Goal: Check status

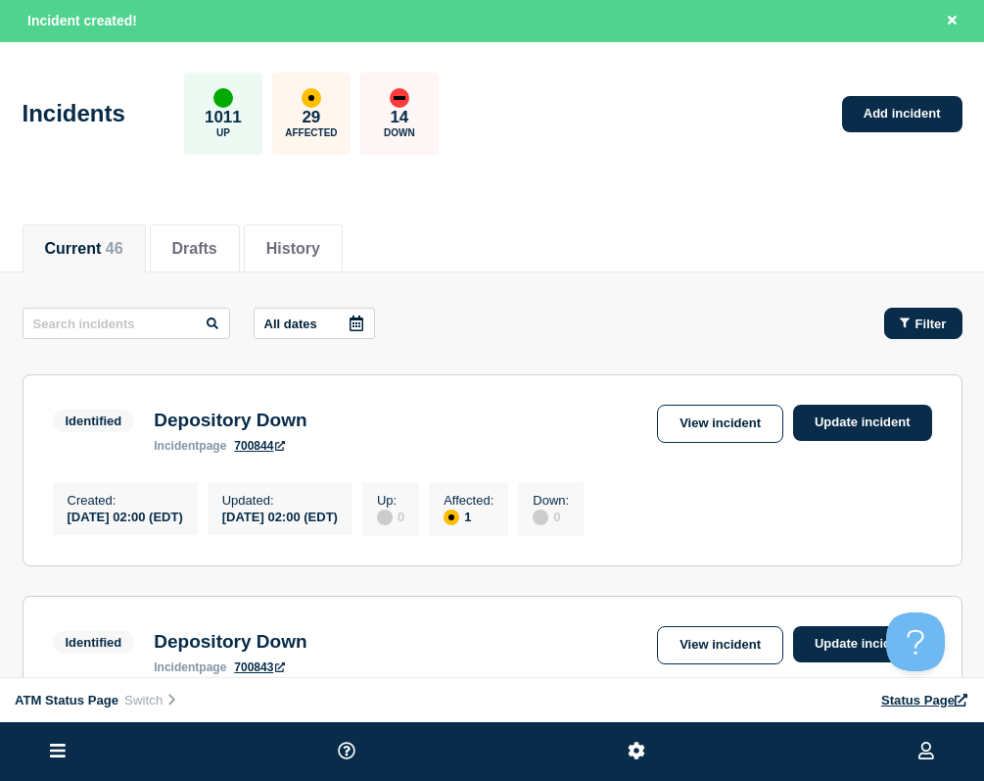
click at [919, 314] on button "Filter" at bounding box center [923, 323] width 78 height 31
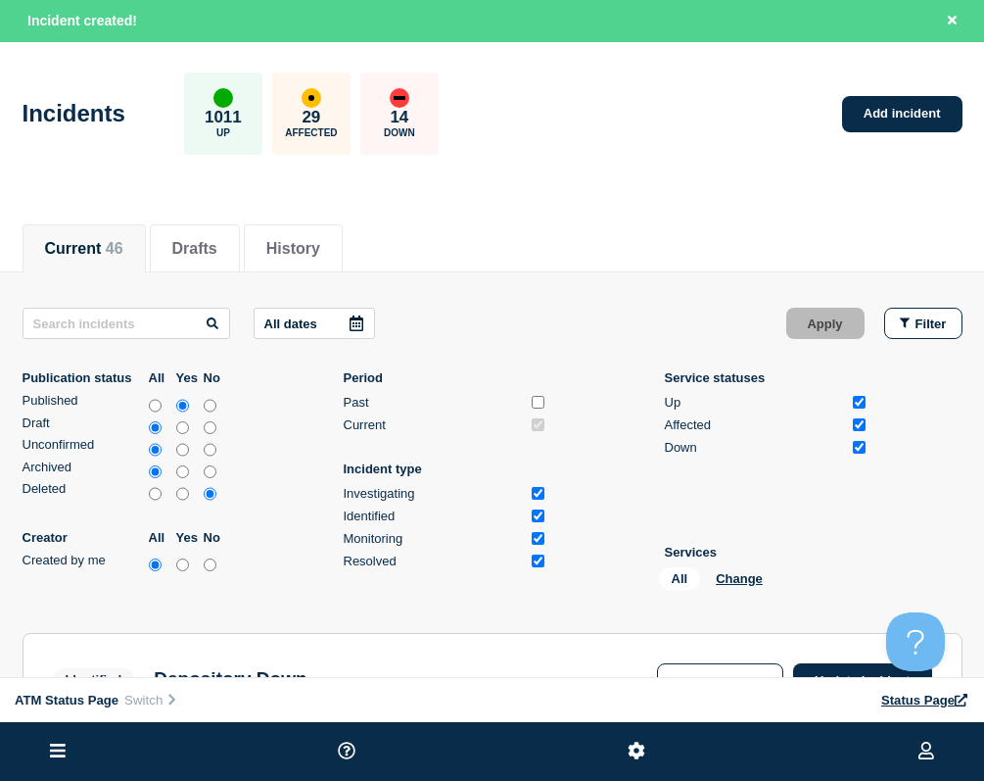
click at [743, 570] on div "All Change" at bounding box center [757, 582] width 196 height 30
drag, startPoint x: 743, startPoint y: 570, endPoint x: 742, endPoint y: 584, distance: 13.7
click at [742, 584] on button "Change" at bounding box center [739, 578] width 47 height 15
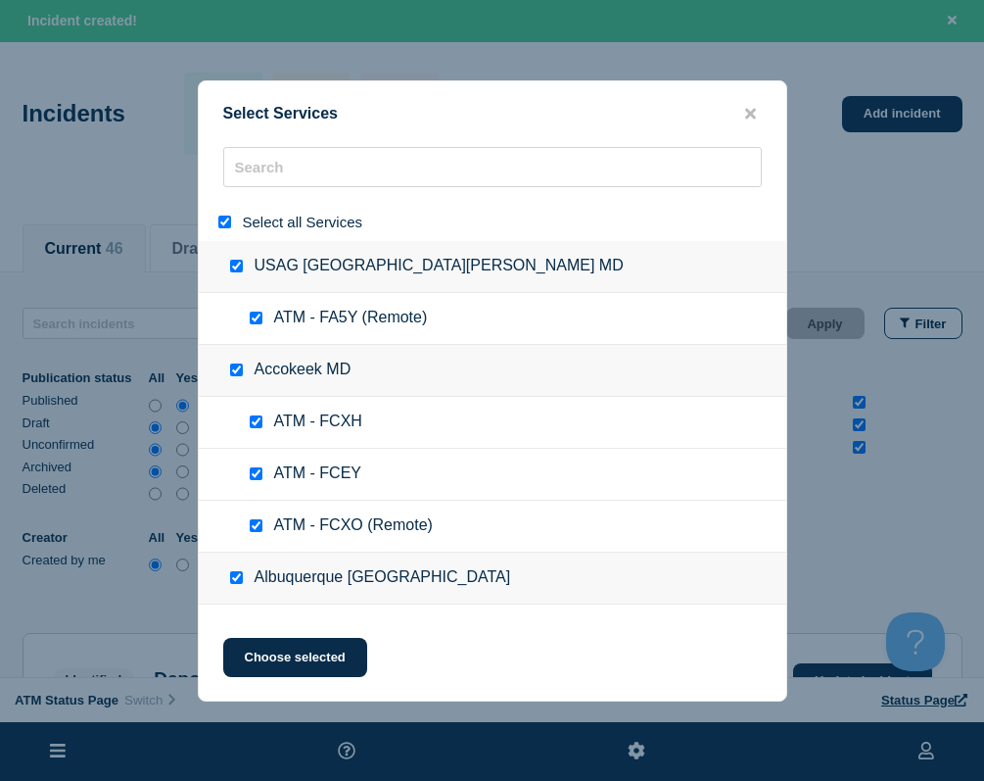
click at [226, 221] on input "select all" at bounding box center [224, 221] width 13 height 13
checkbox input "false"
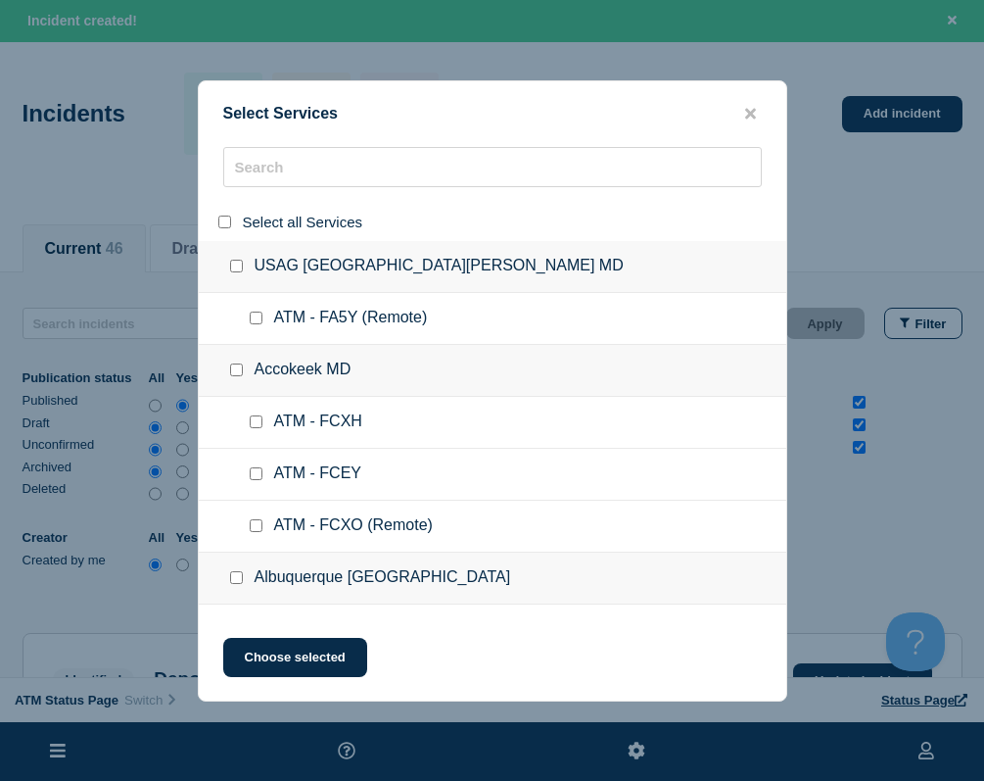
checkbox input "false"
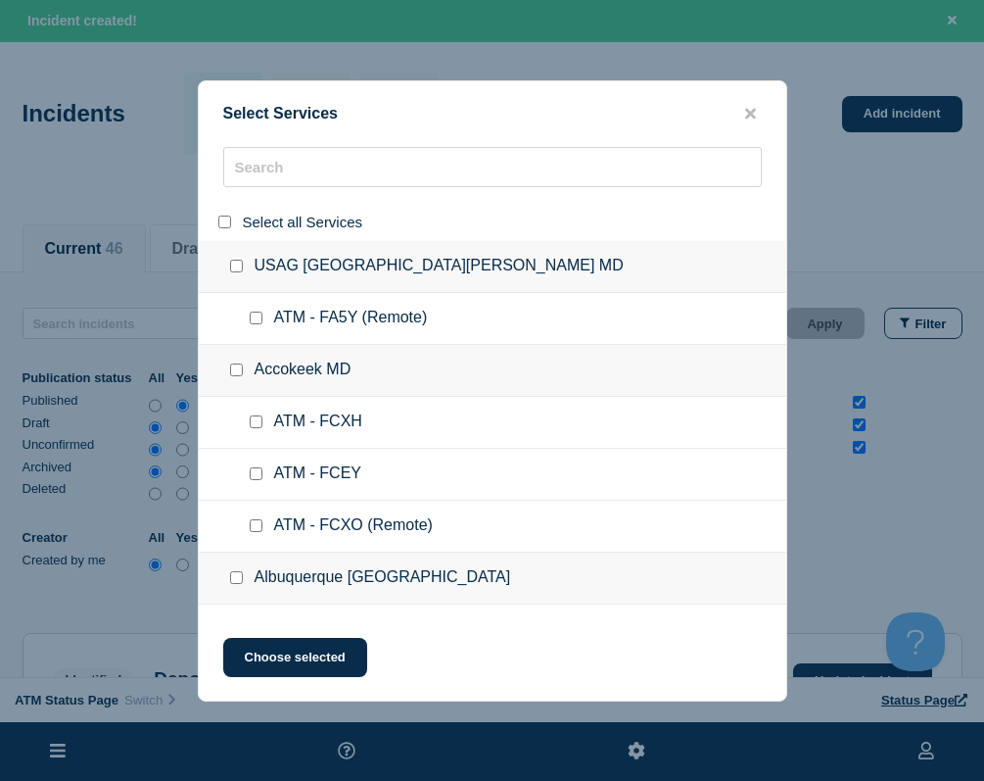
checkbox input "false"
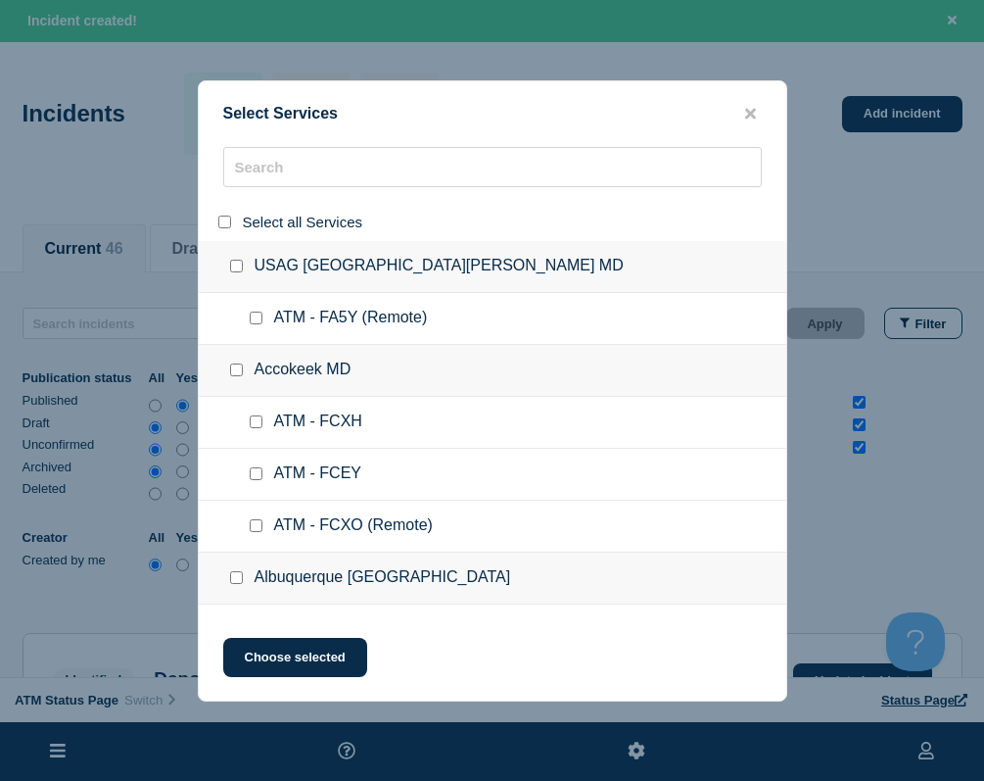
checkbox input "false"
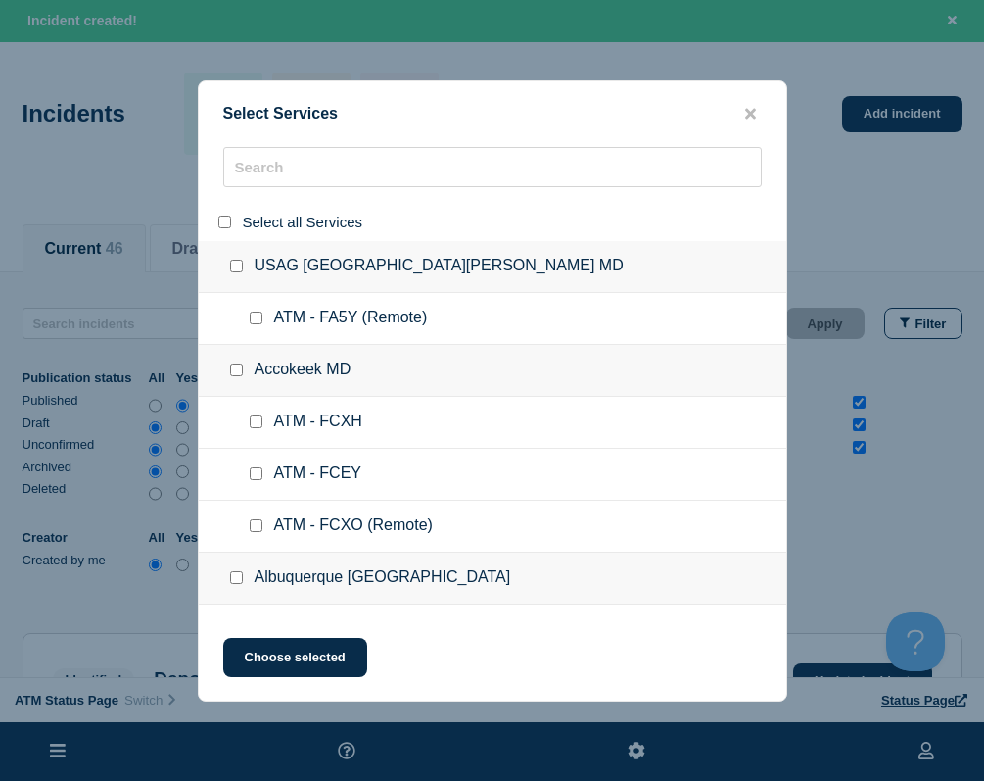
checkbox input "false"
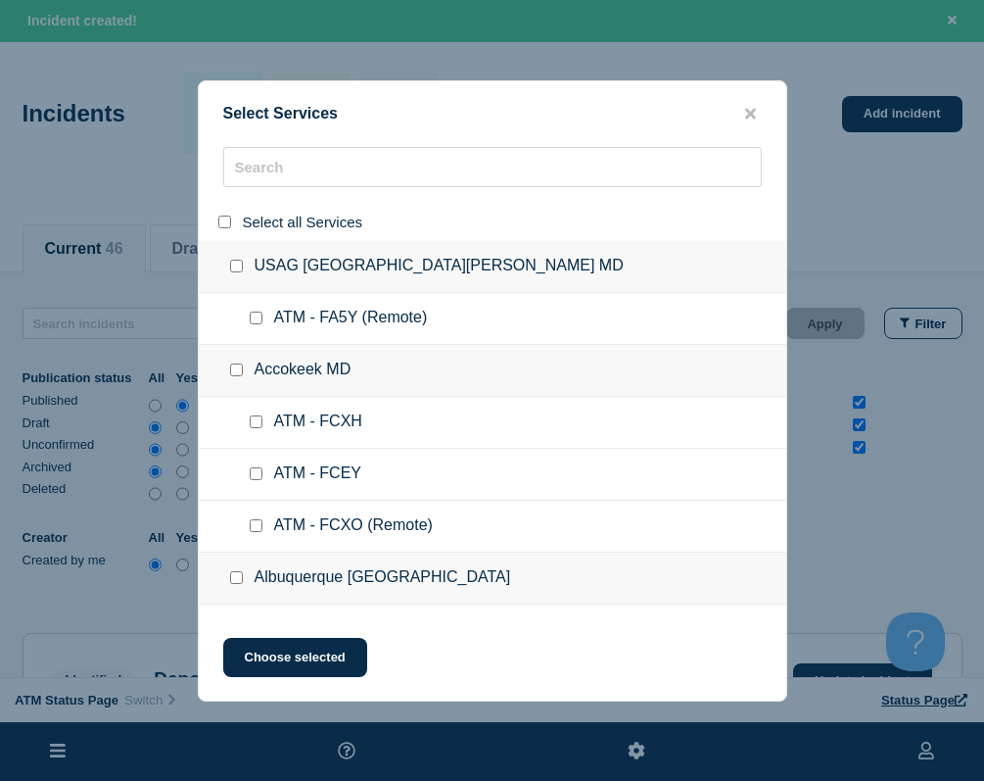
checkbox input "false"
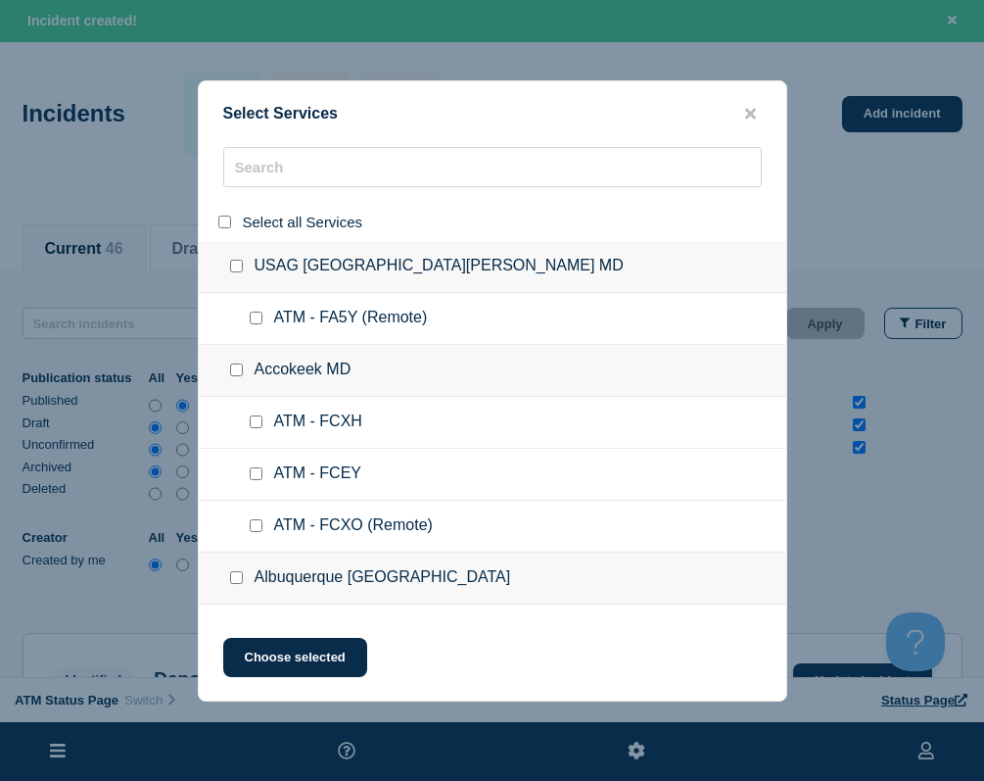
checkbox input "false"
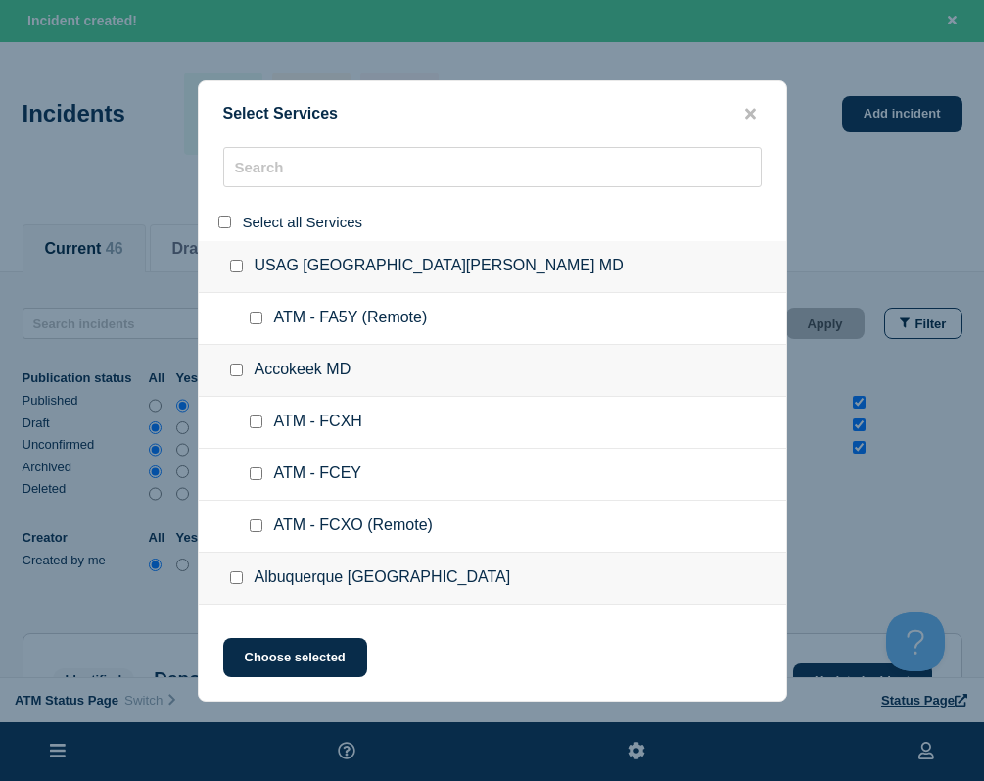
checkbox input "false"
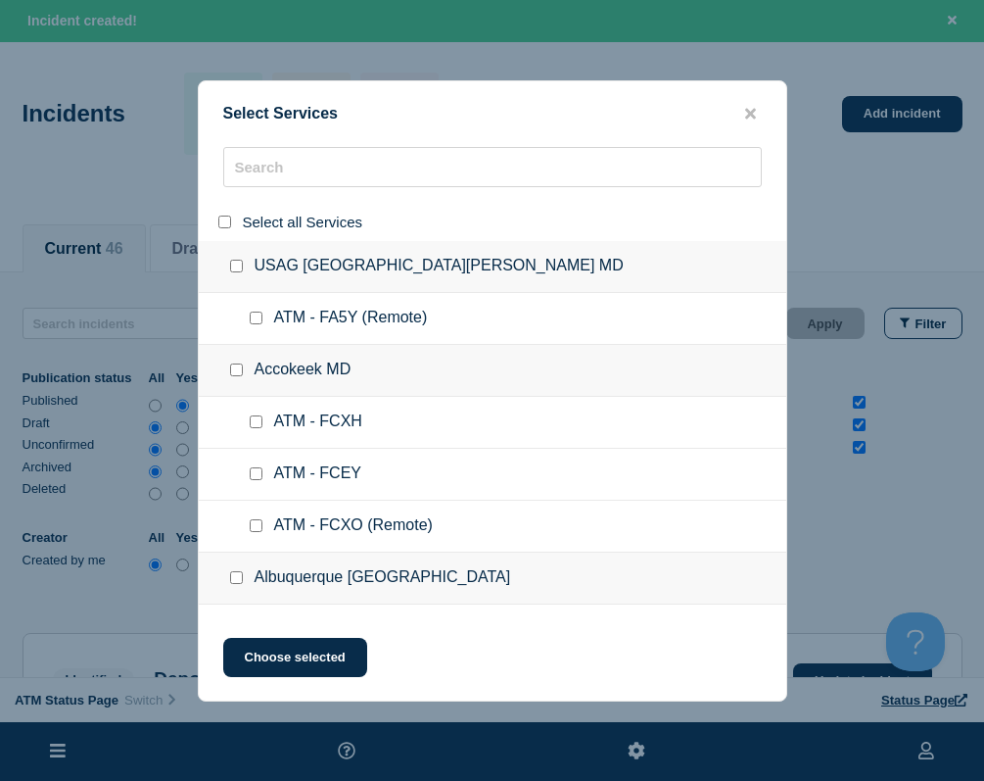
checkbox input "false"
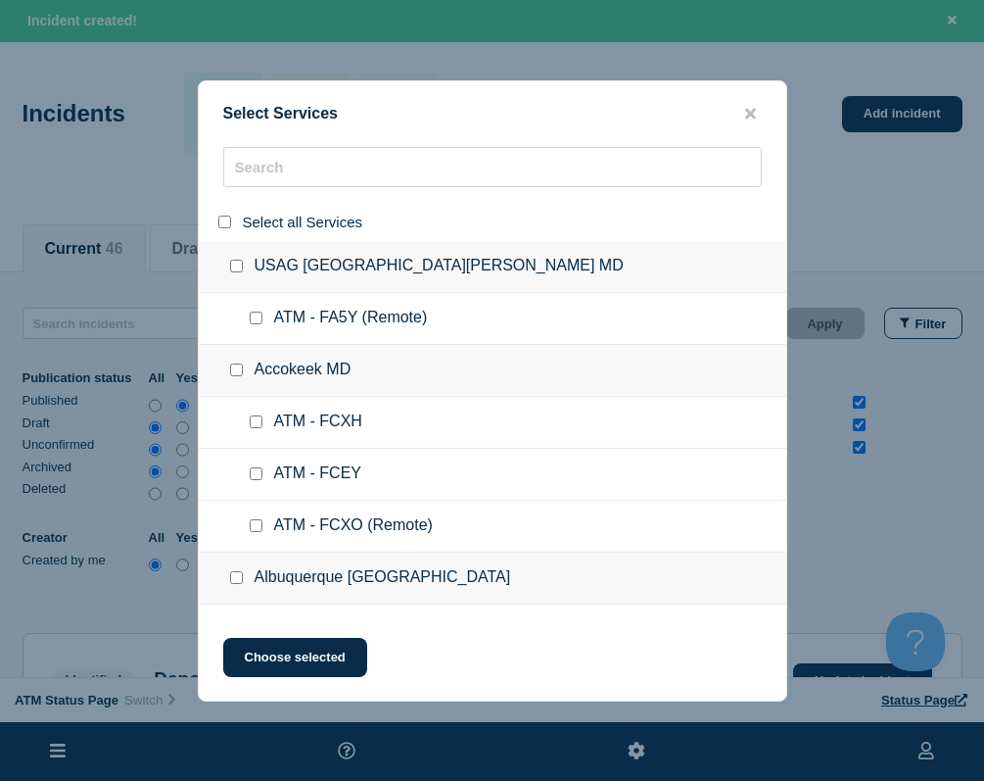
checkbox input "false"
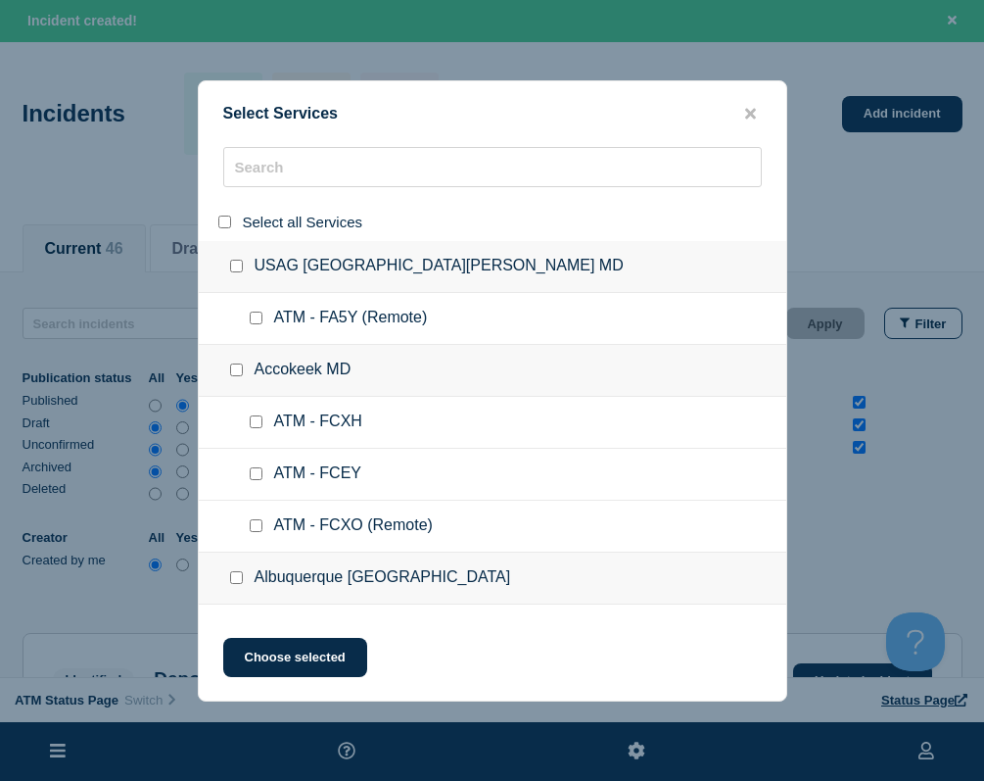
checkbox input "false"
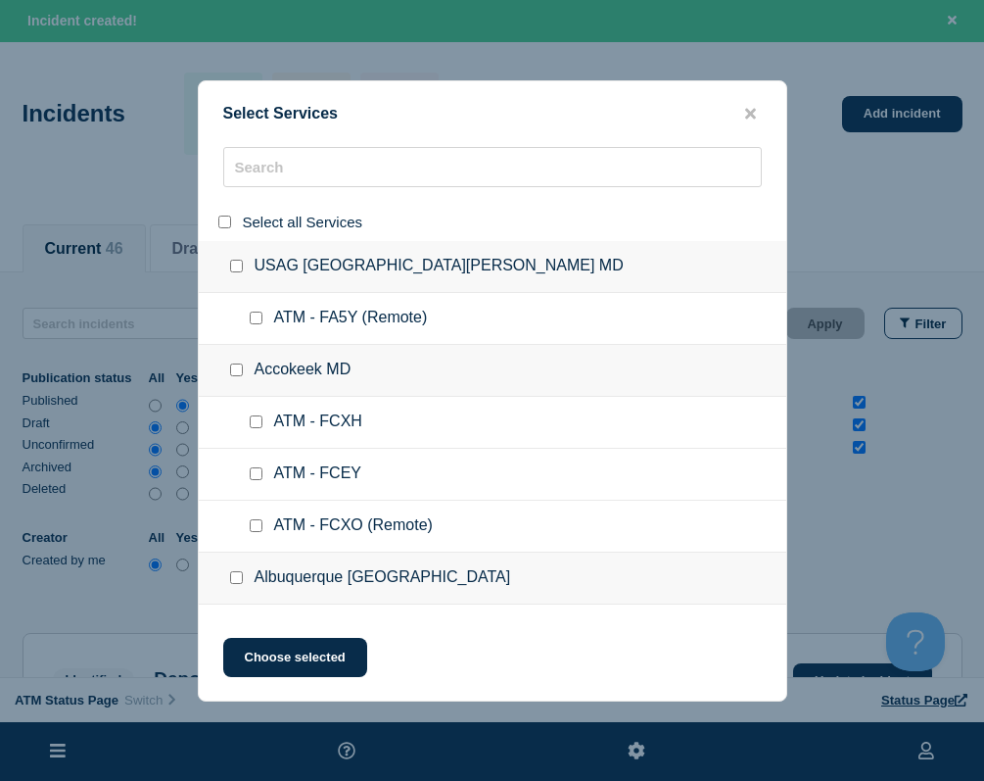
checkbox input "false"
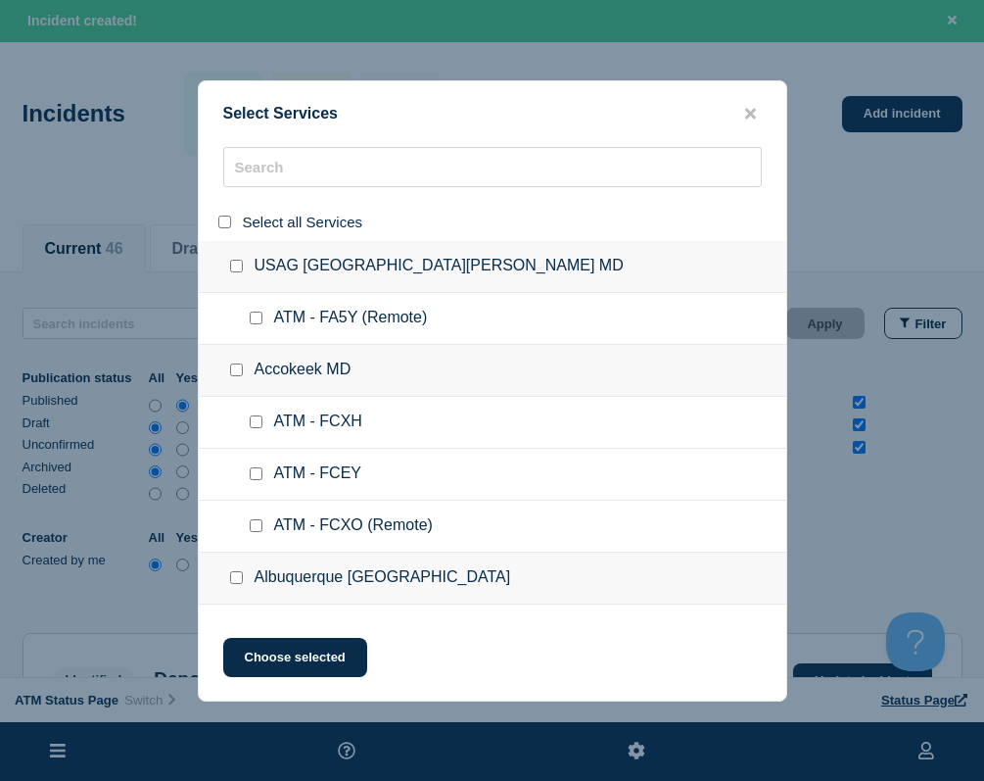
checkbox input "false"
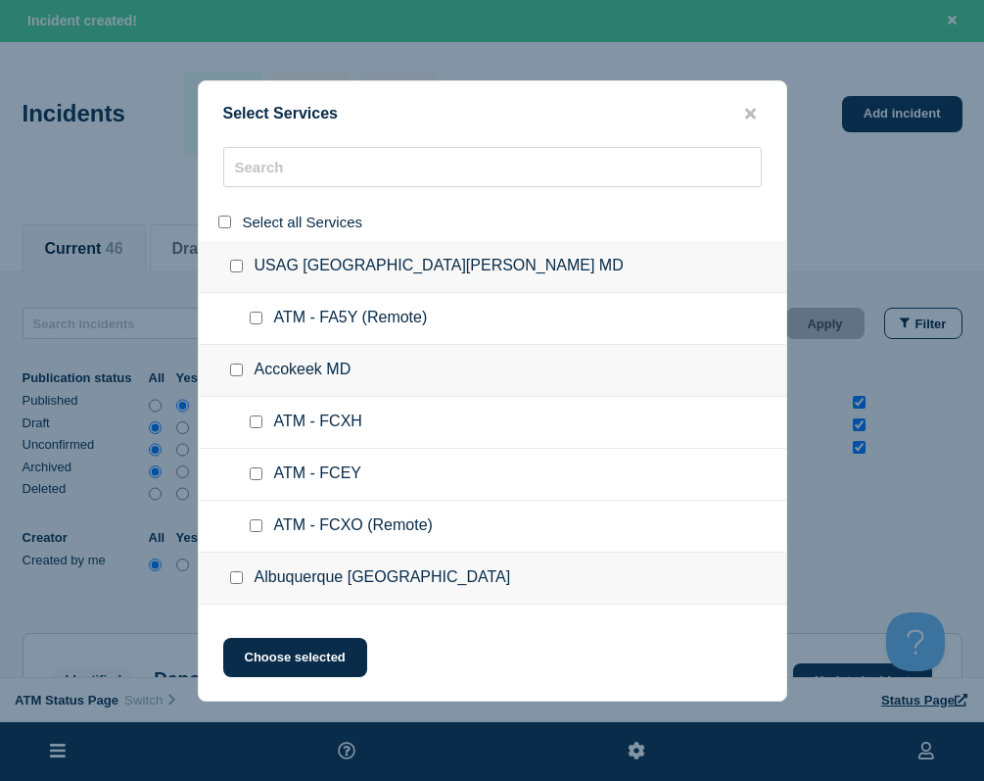
checkbox input "false"
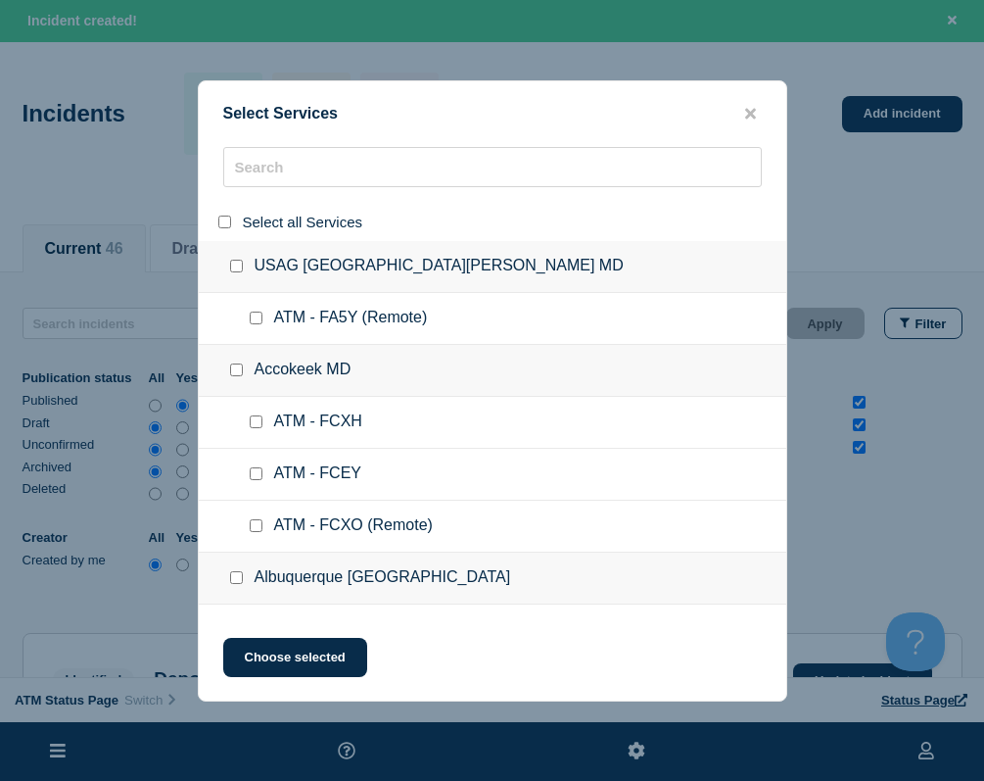
checkbox input "false"
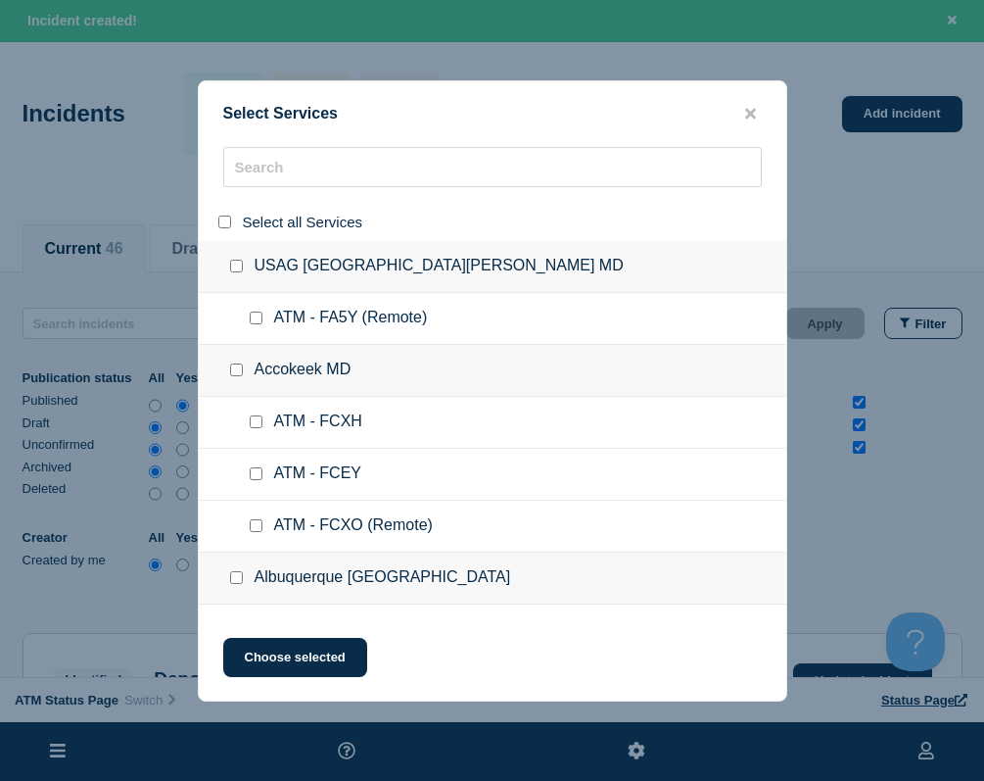
checkbox input "false"
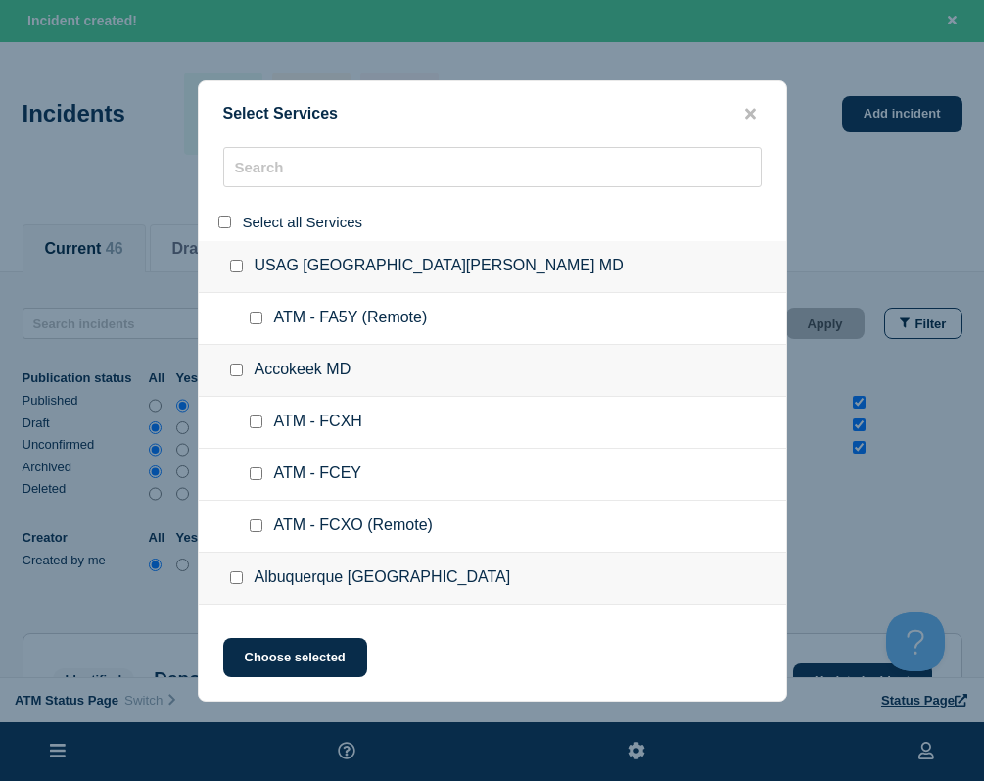
checkbox input "false"
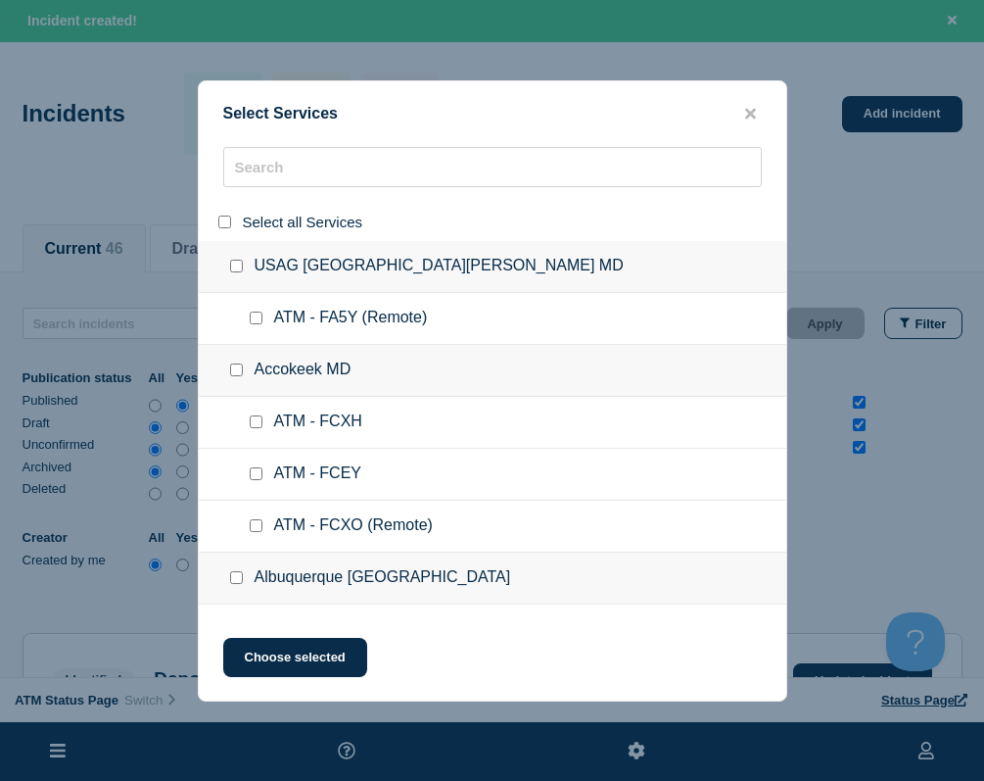
checkbox input "false"
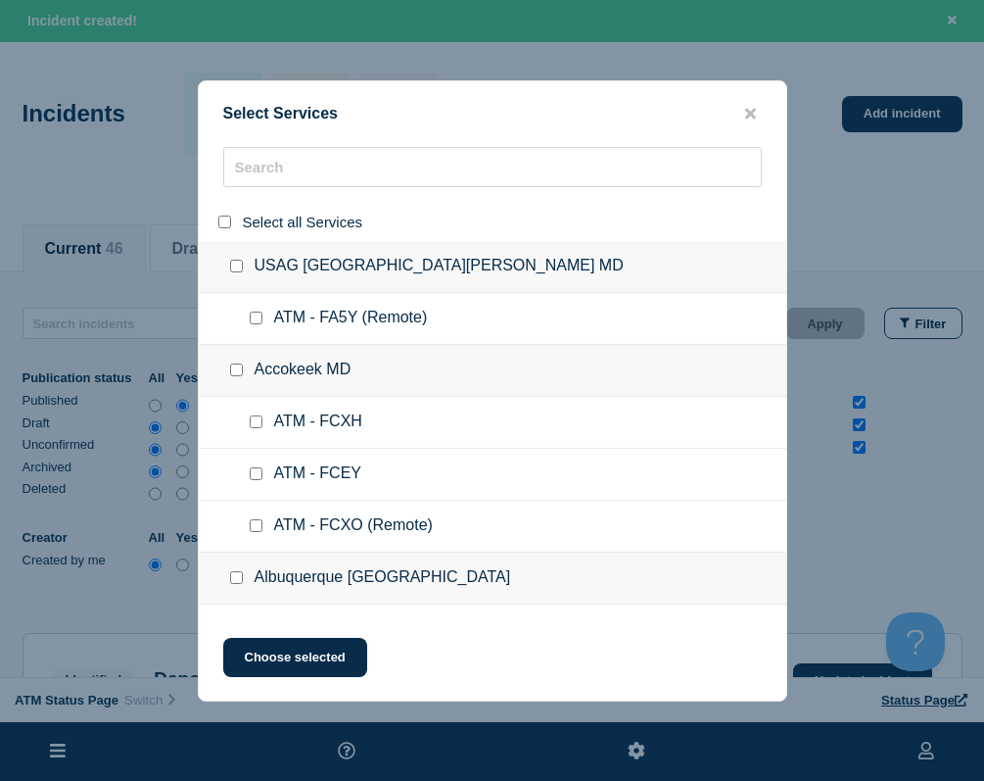
checkbox input "false"
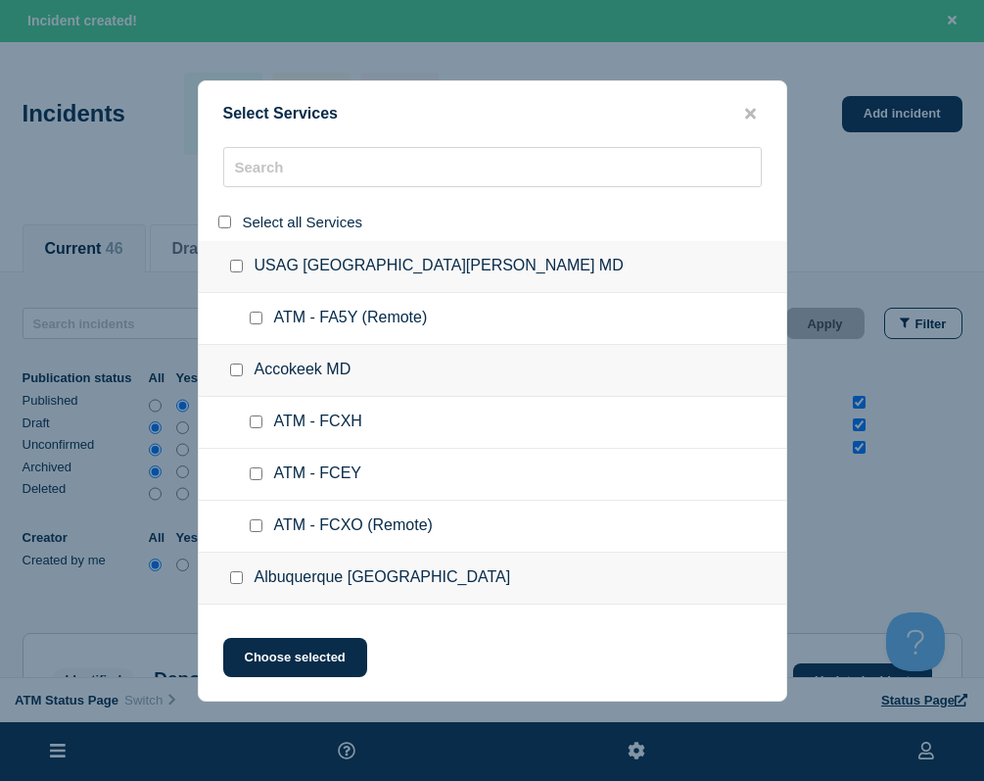
checkbox input "false"
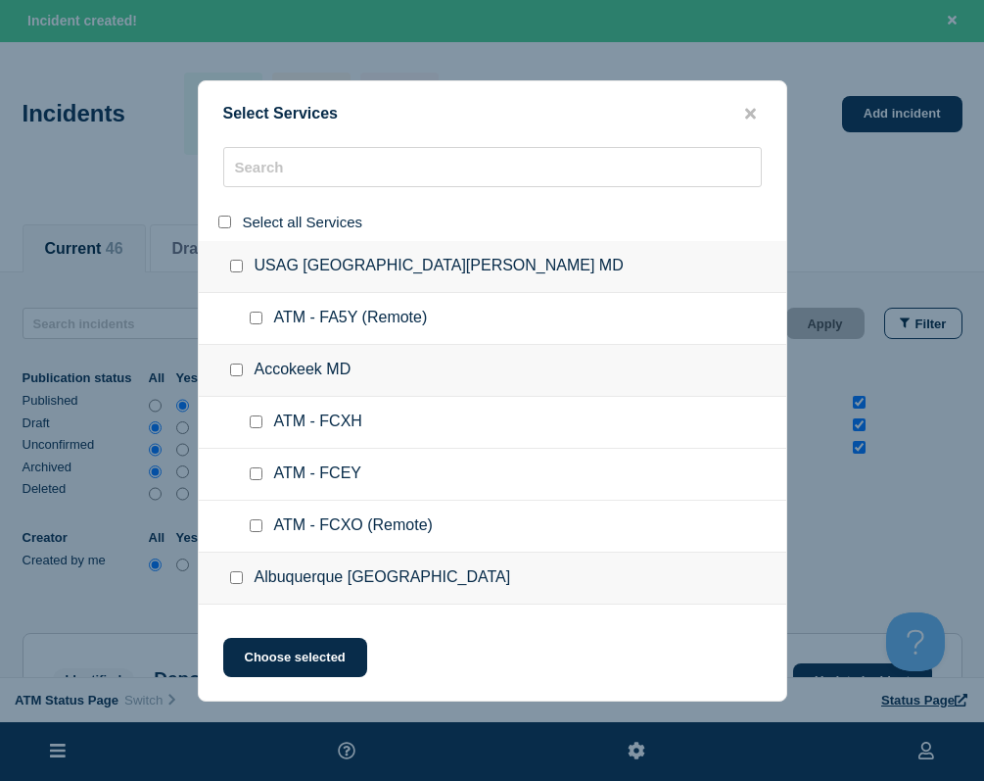
checkbox input "false"
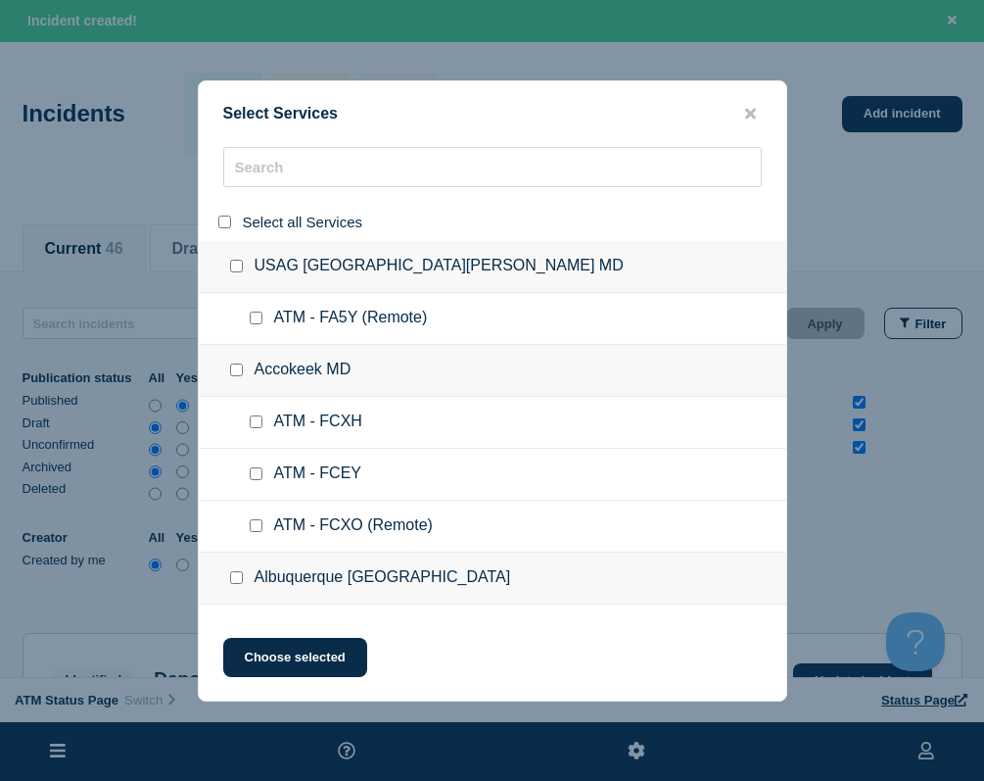
checkbox input "false"
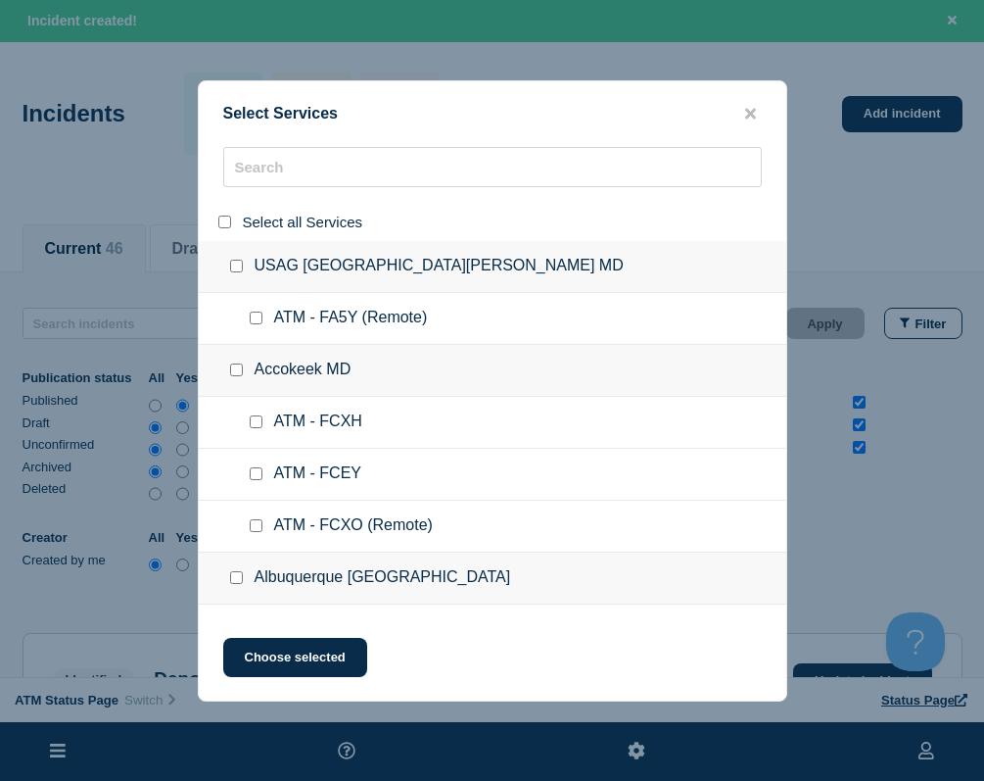
checkbox input "false"
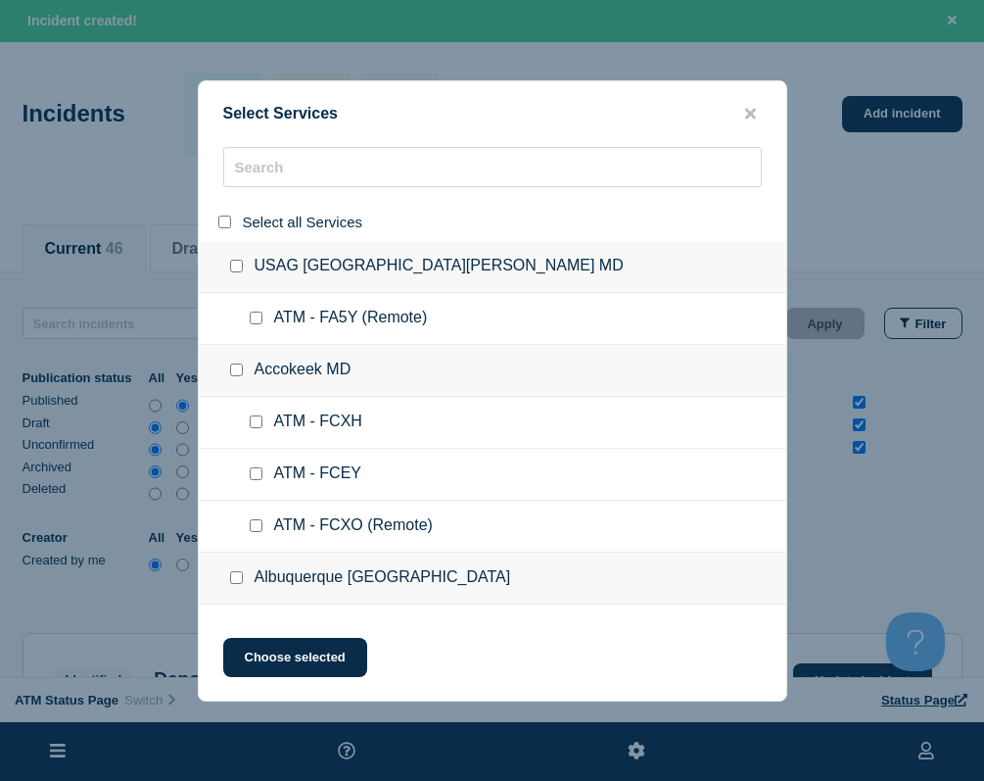
checkbox input "false"
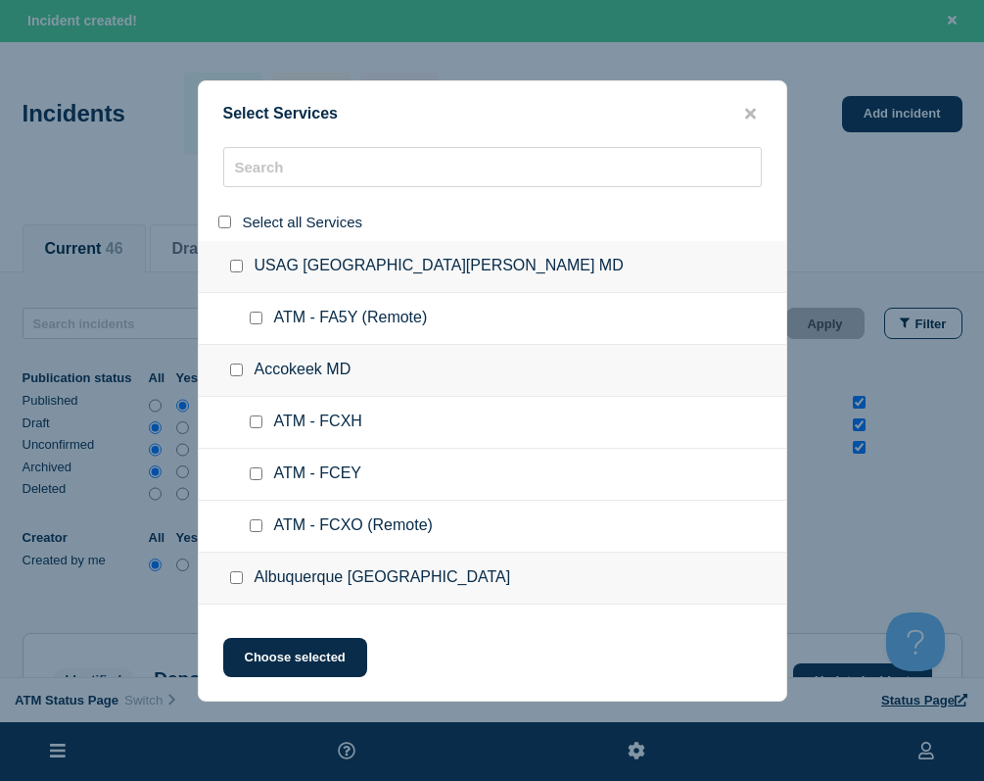
checkbox input "false"
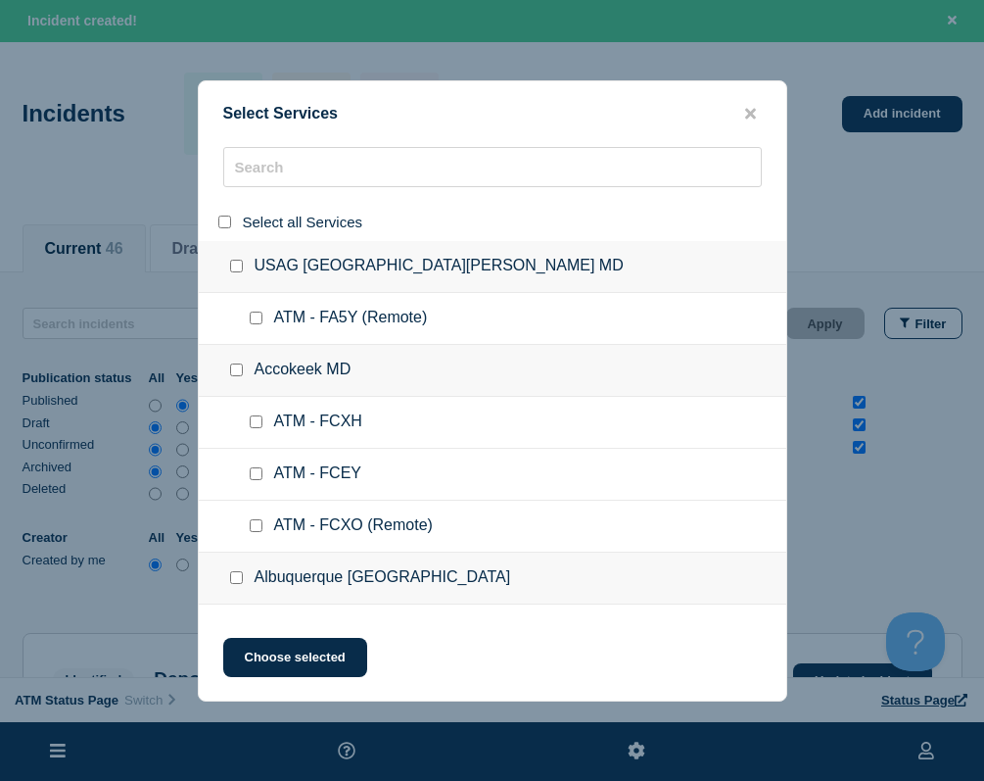
checkbox input "false"
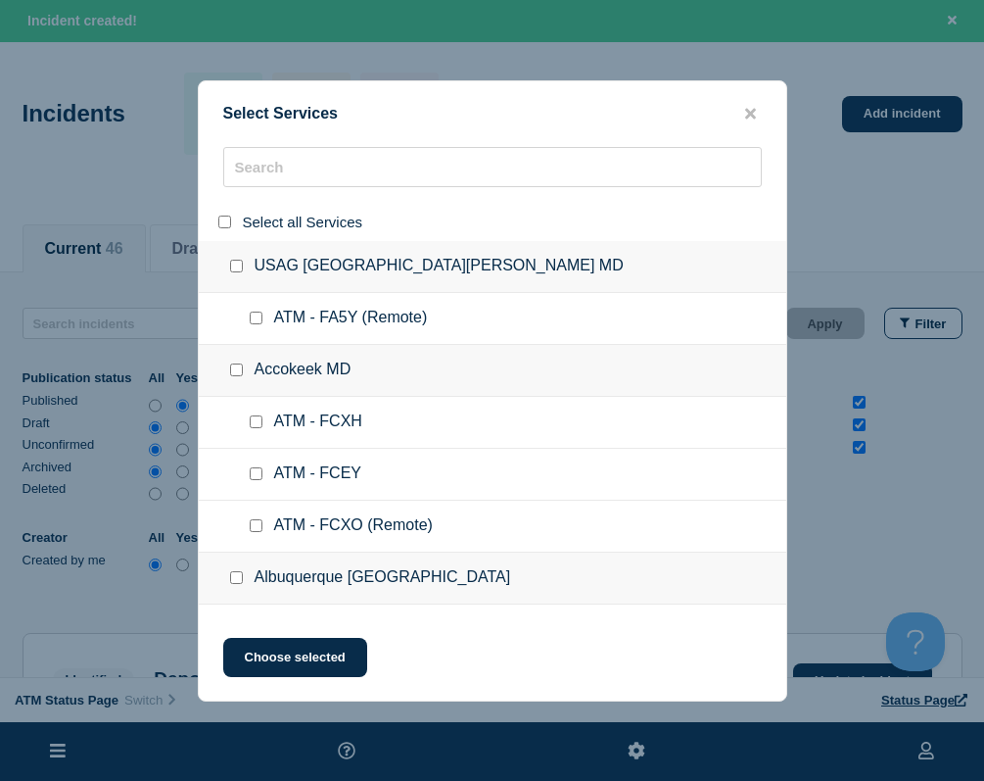
checkbox input "false"
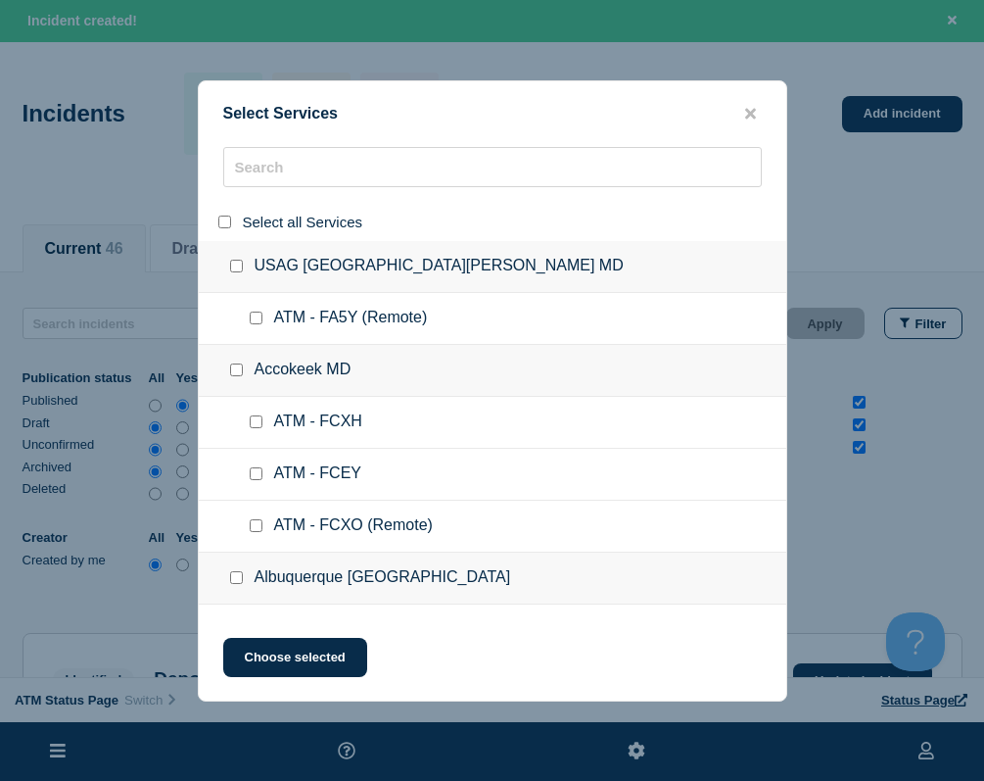
checkbox input "false"
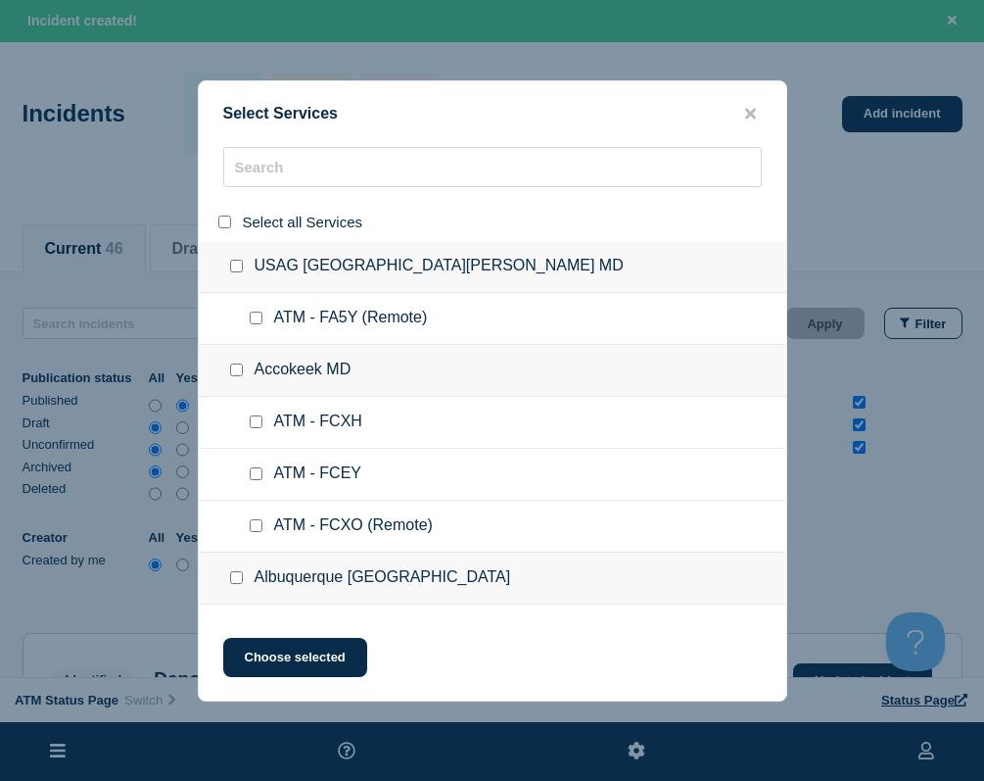
checkbox input "false"
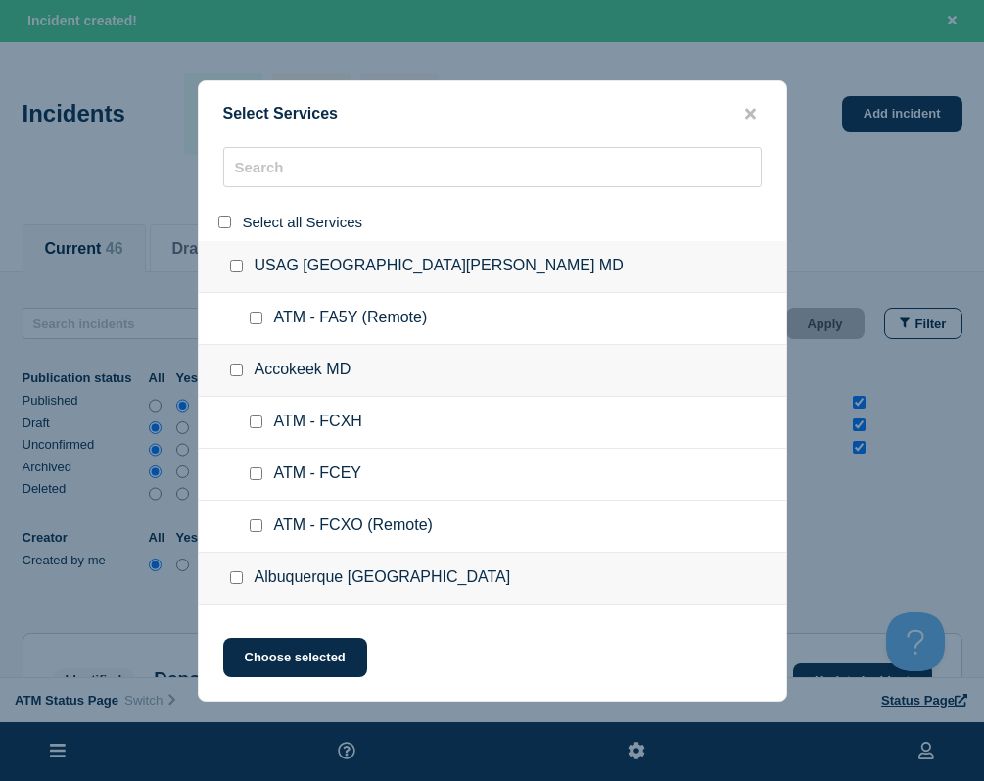
checkbox input "false"
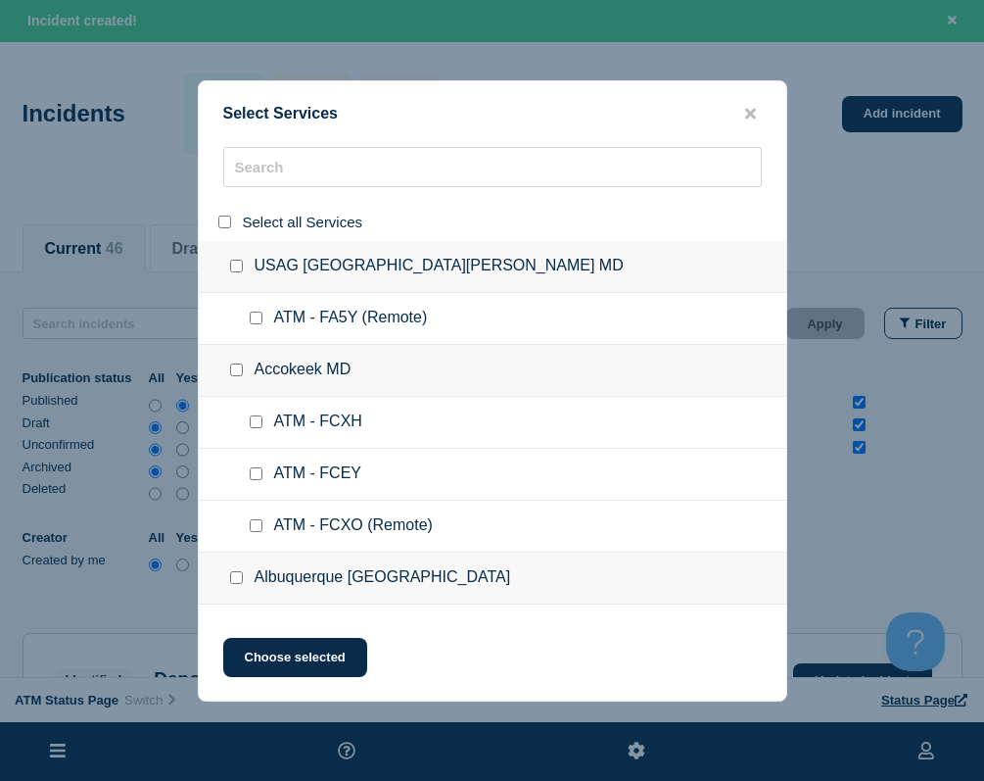
checkbox input "false"
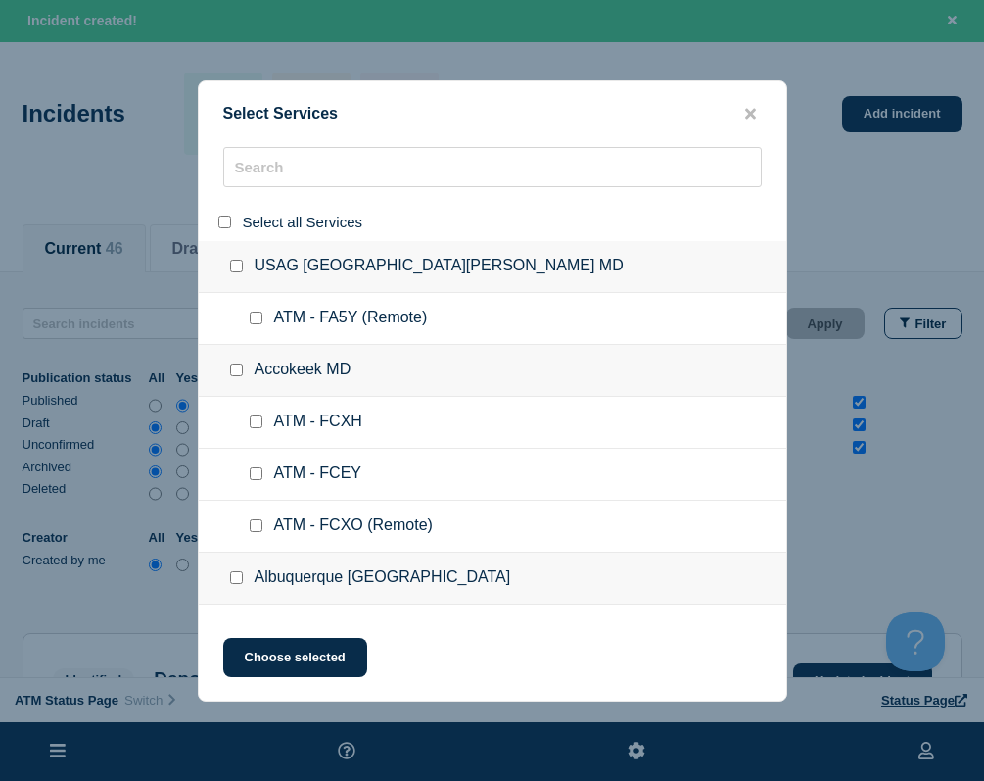
checkbox input "false"
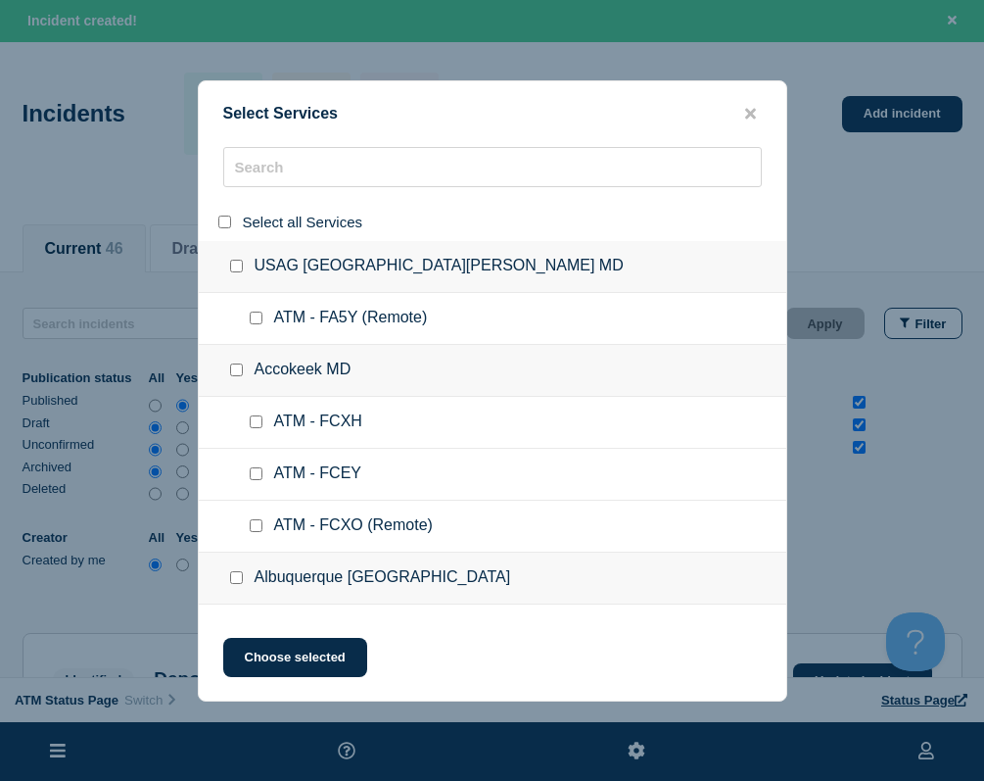
checkbox input "false"
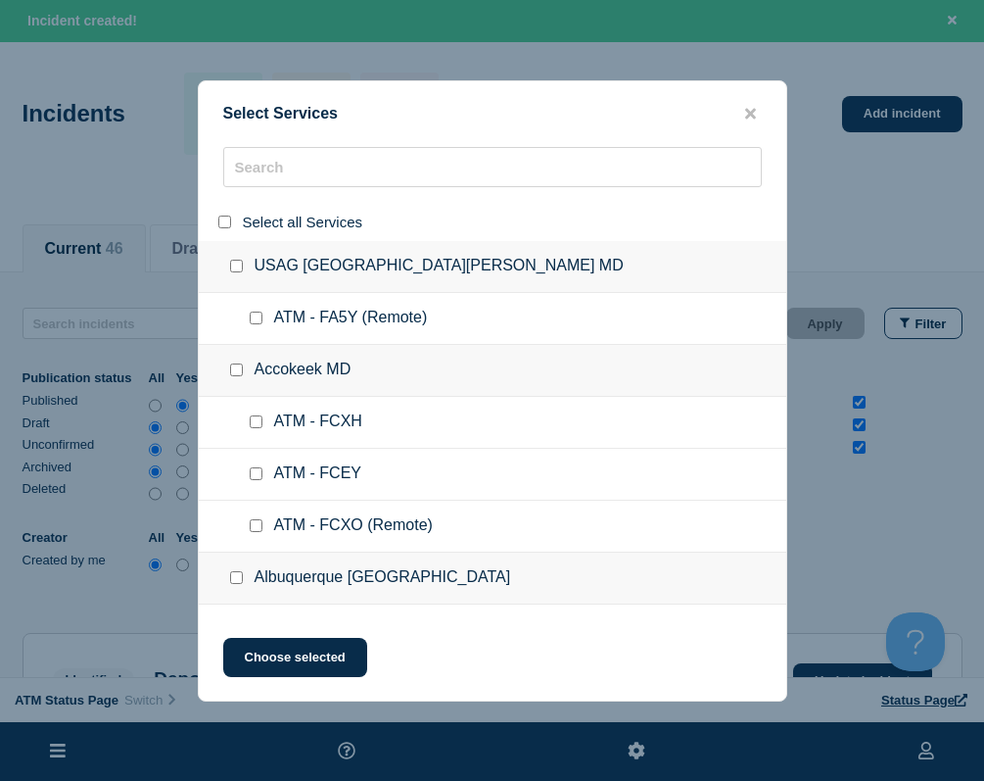
checkbox input "false"
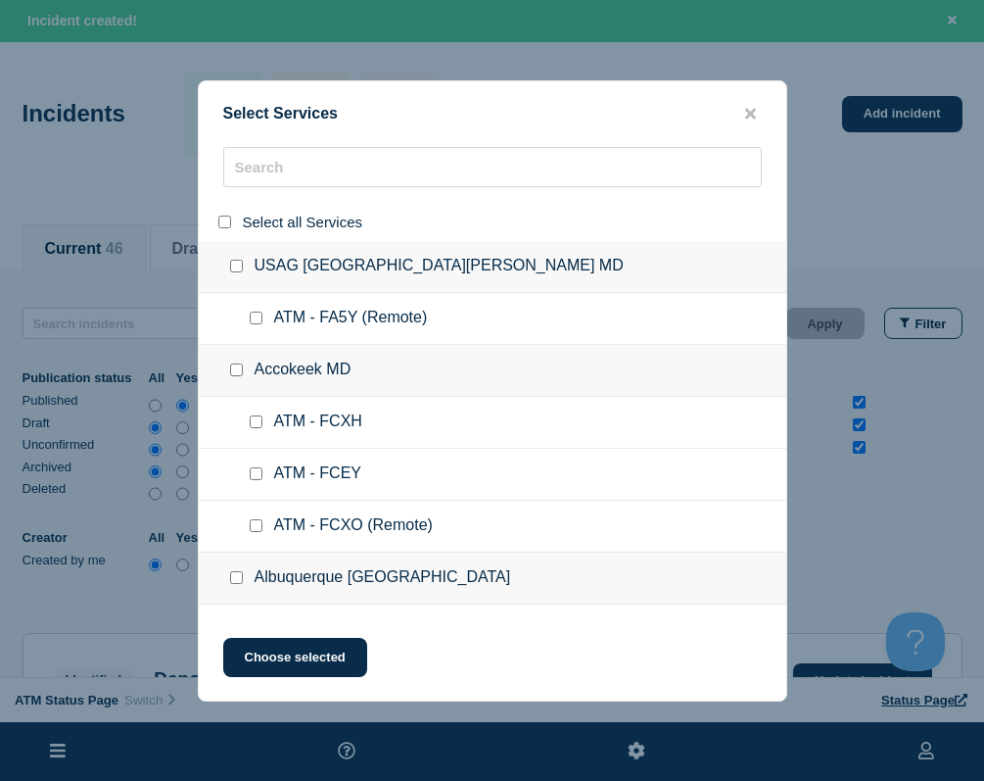
checkbox input "false"
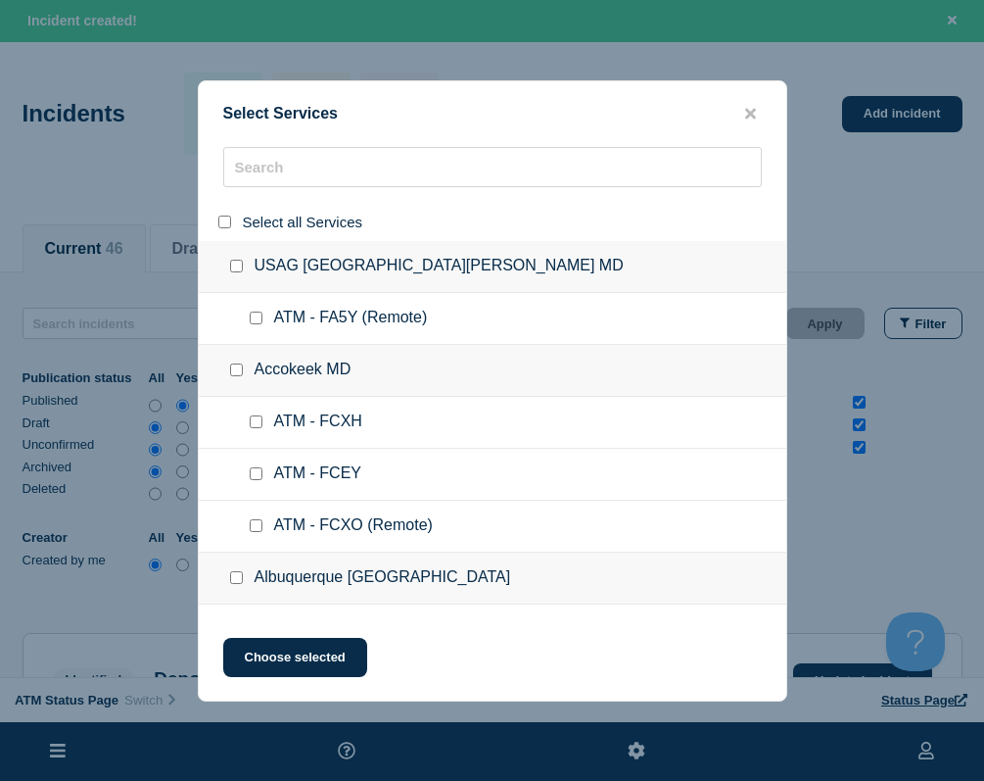
checkbox input "false"
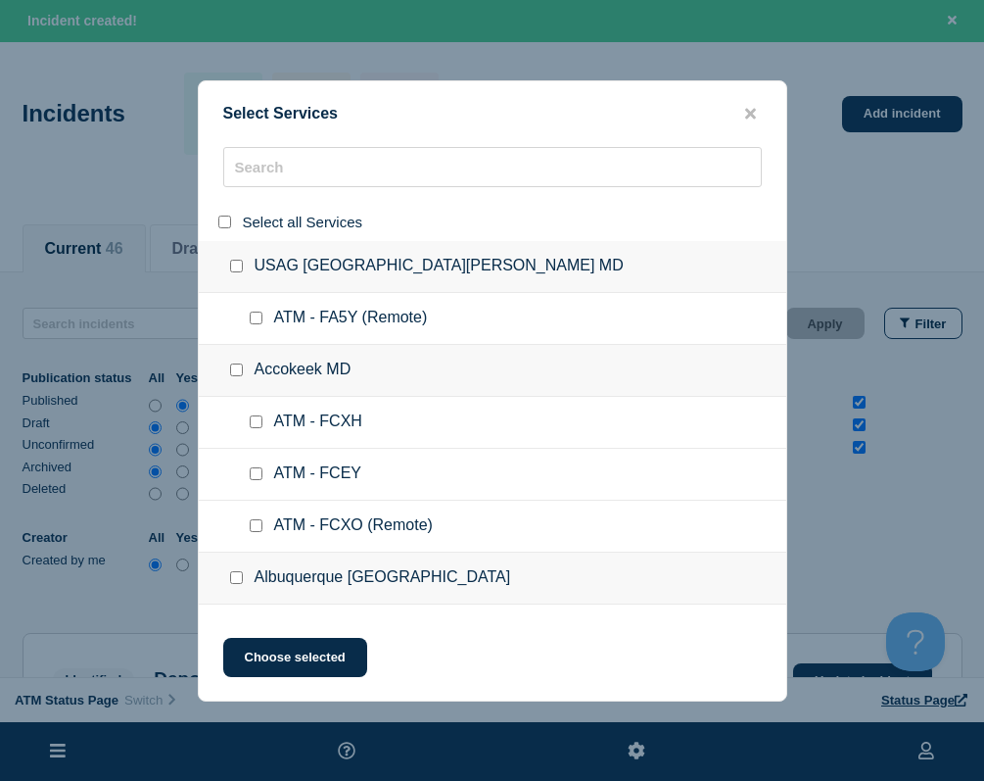
checkbox input "false"
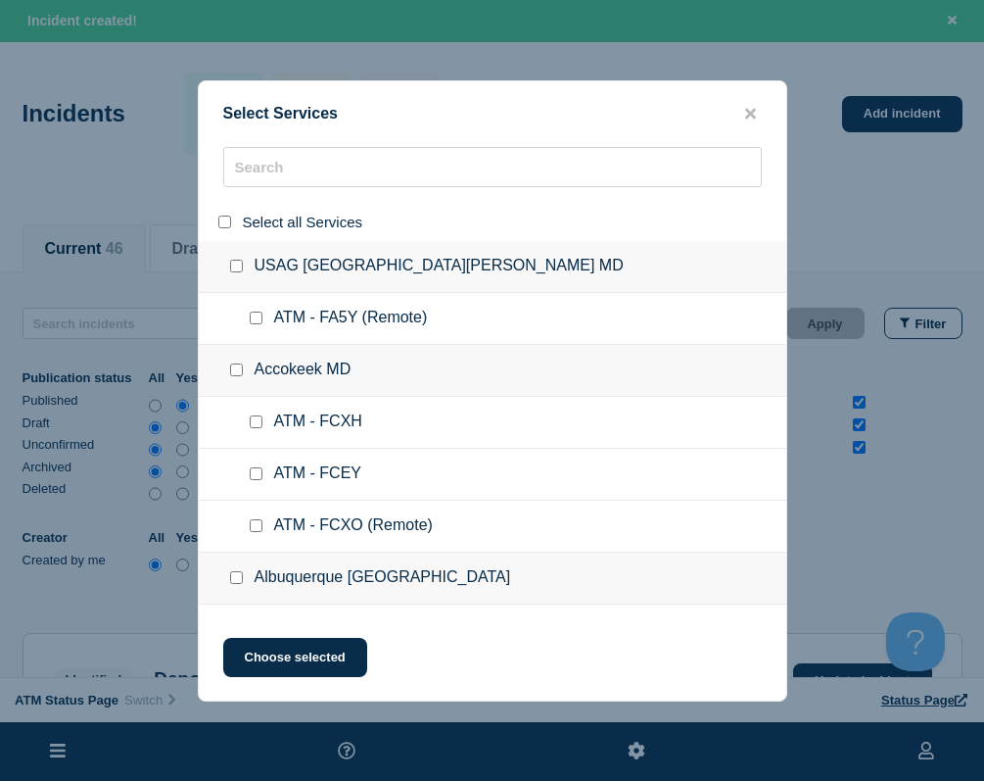
checkbox input "false"
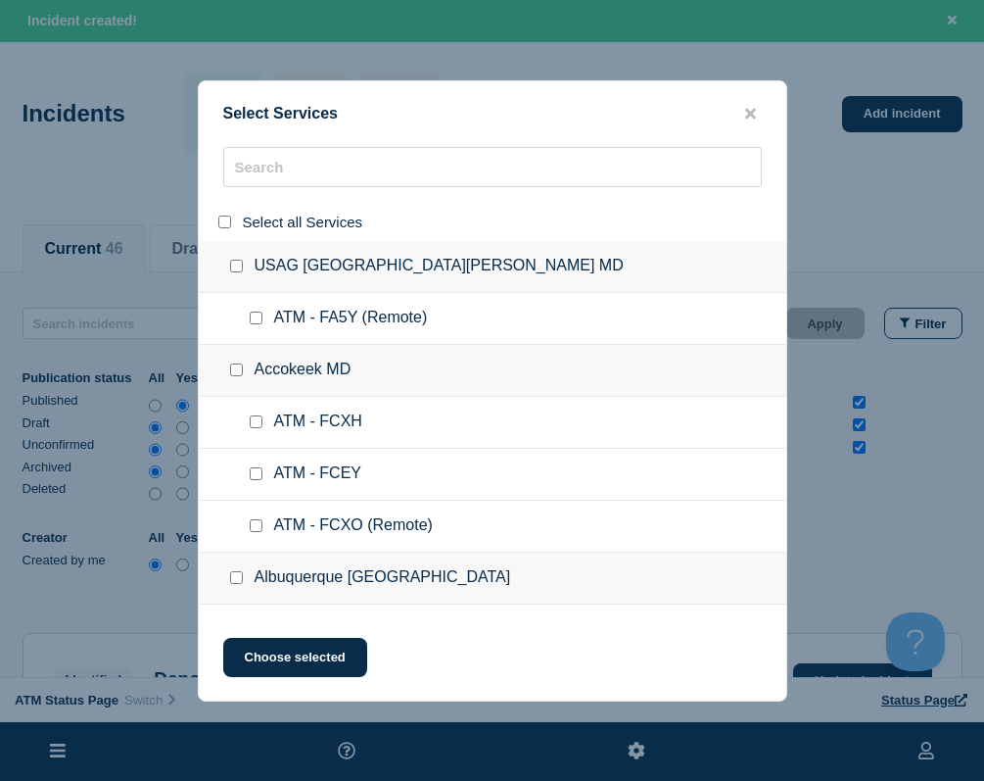
checkbox input "false"
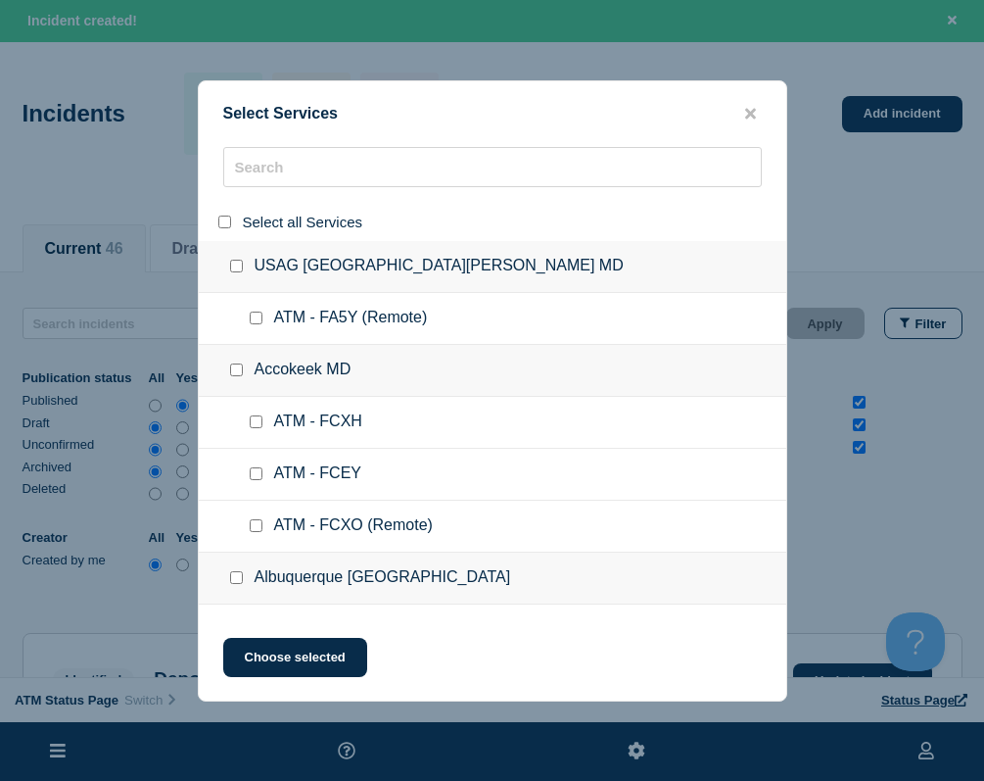
checkbox input "false"
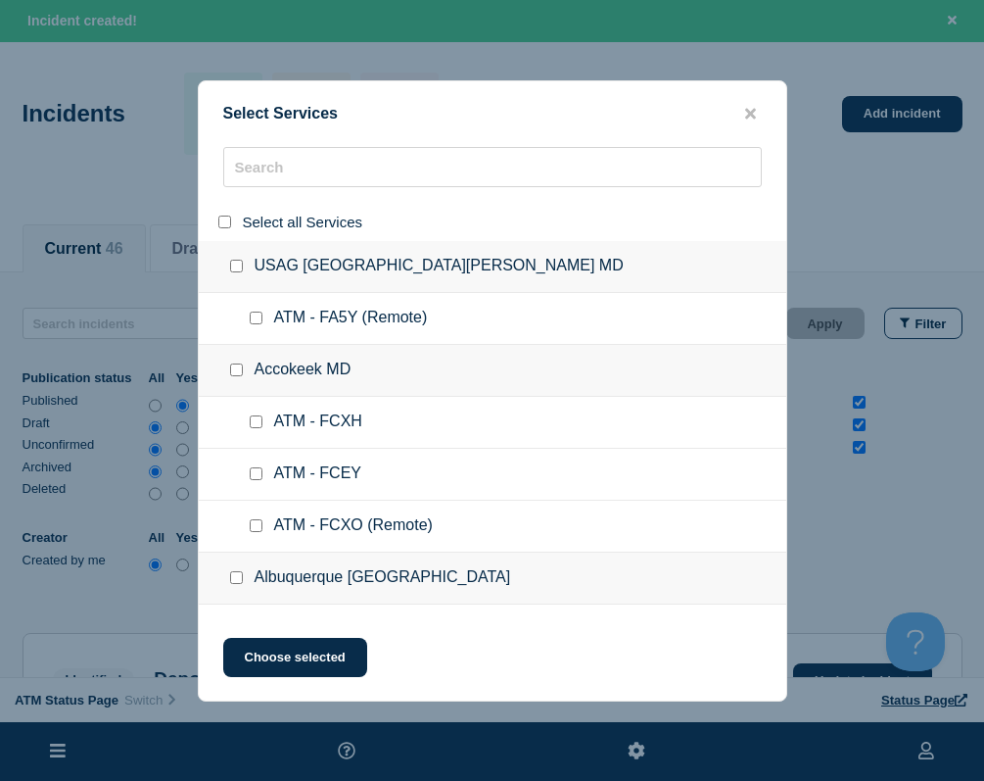
checkbox input "false"
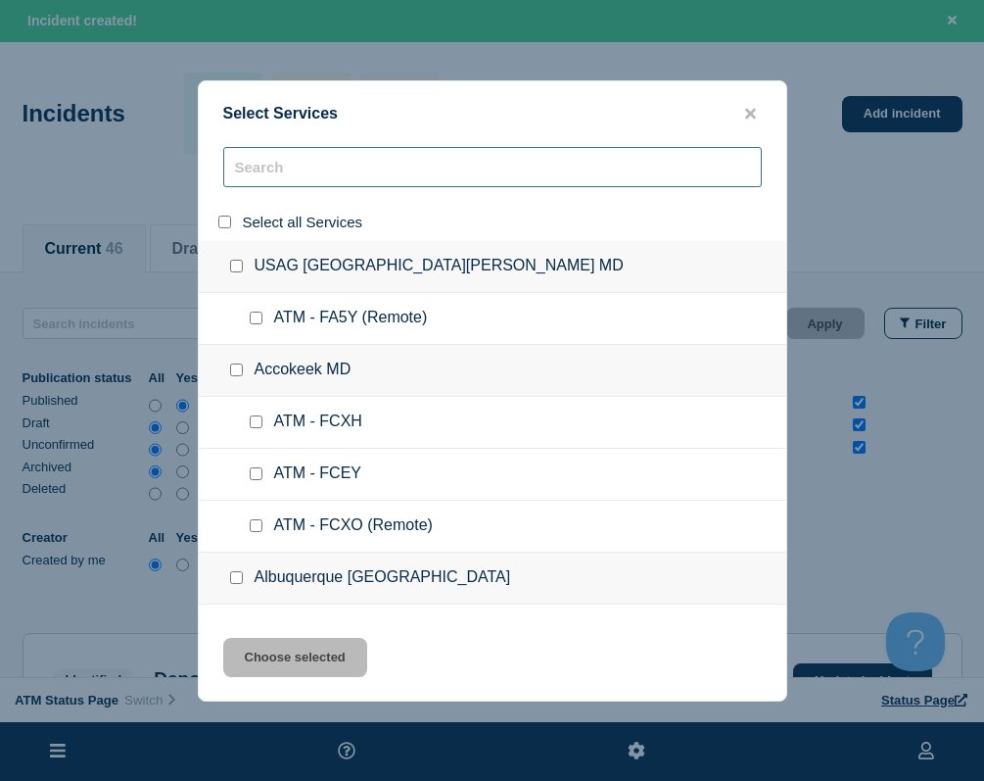
click at [278, 171] on input "search" at bounding box center [492, 167] width 539 height 40
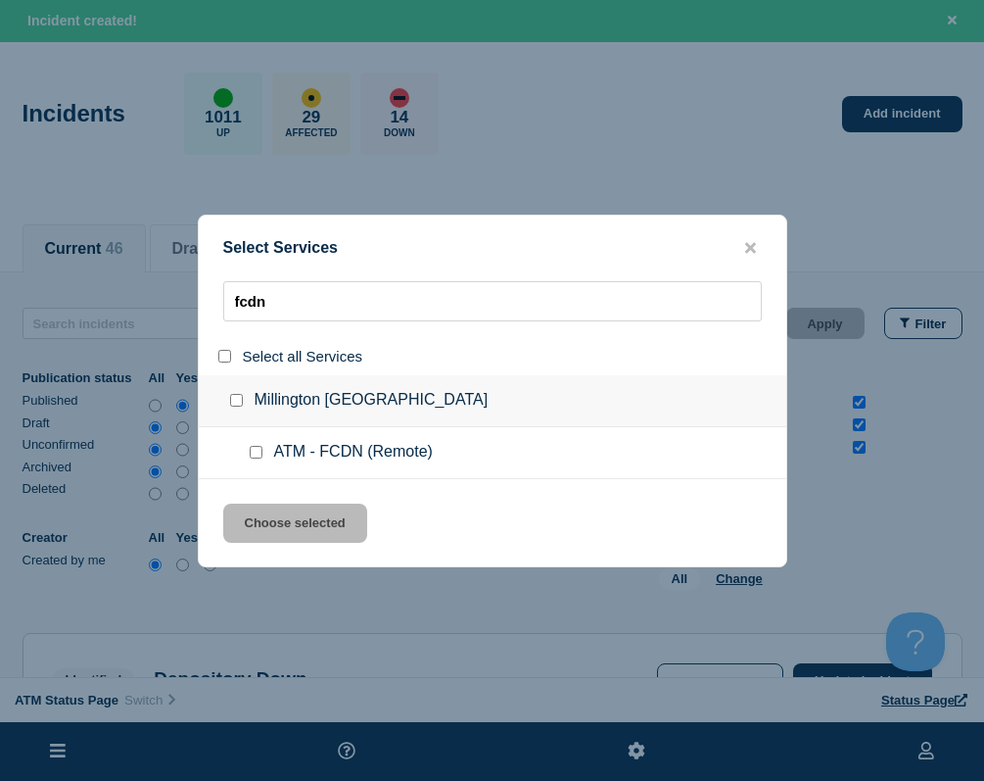
click at [234, 404] on input "group: Millington TN" at bounding box center [236, 400] width 13 height 13
click at [272, 510] on button "Choose selected" at bounding box center [295, 522] width 144 height 39
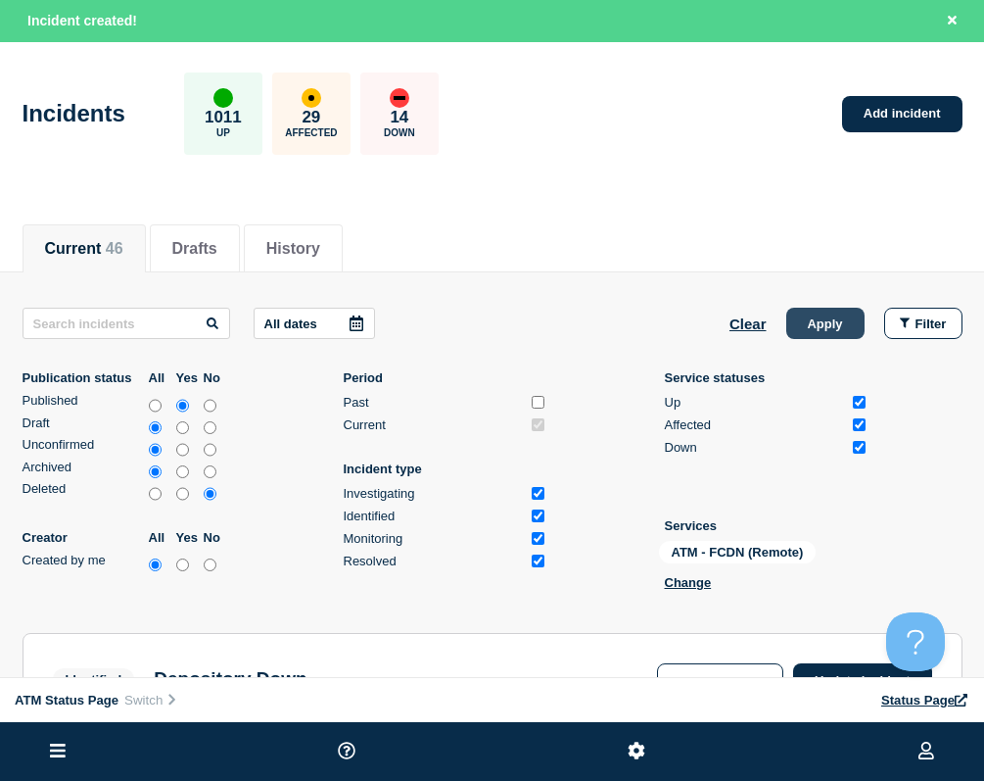
click at [795, 333] on button "Apply" at bounding box center [826, 323] width 78 height 31
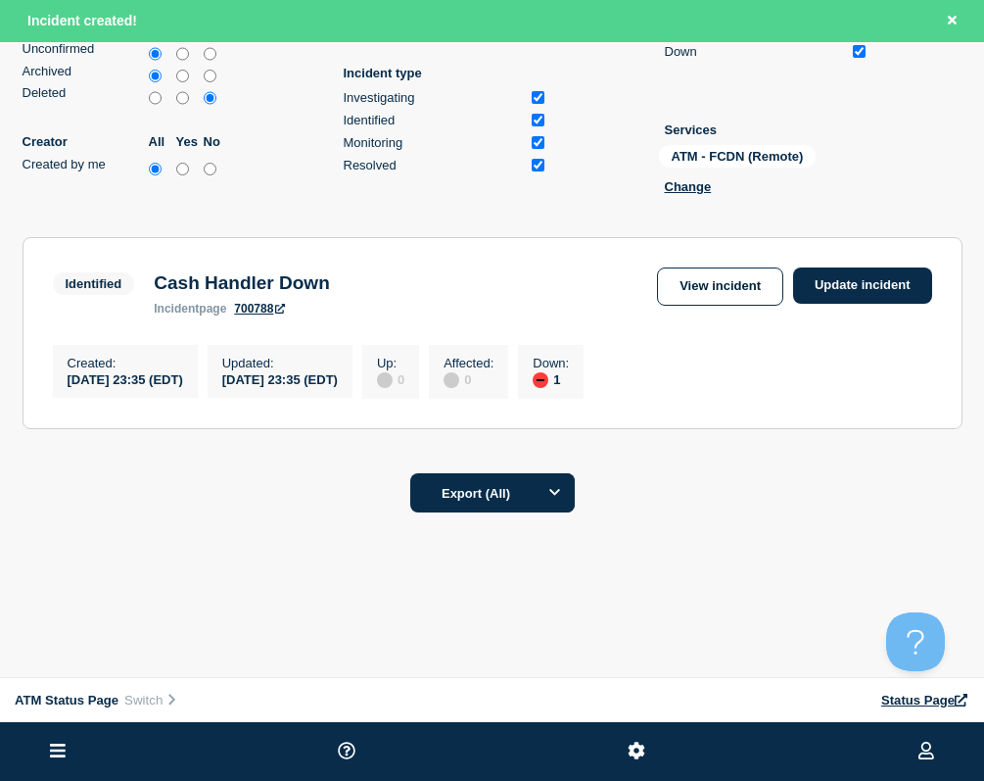
scroll to position [109, 0]
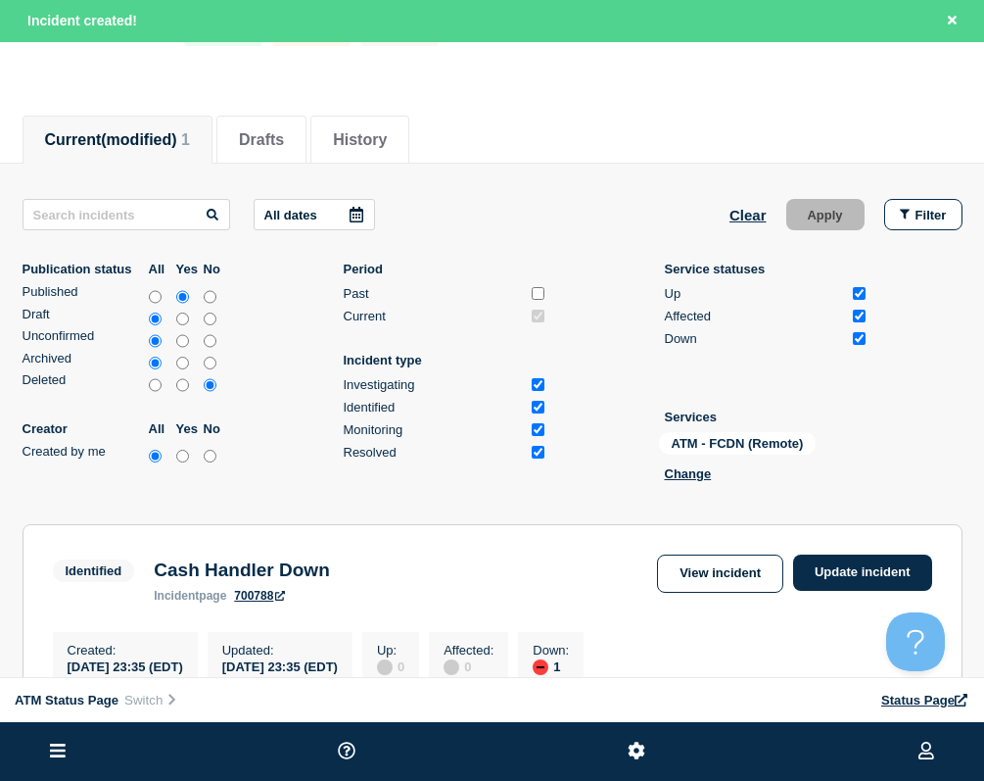
click at [260, 325] on ul "Publication status All Yes No Published Draft Unconfirmed Archived Deleted Crea…" at bounding box center [493, 375] width 940 height 227
